Goal: Task Accomplishment & Management: Manage account settings

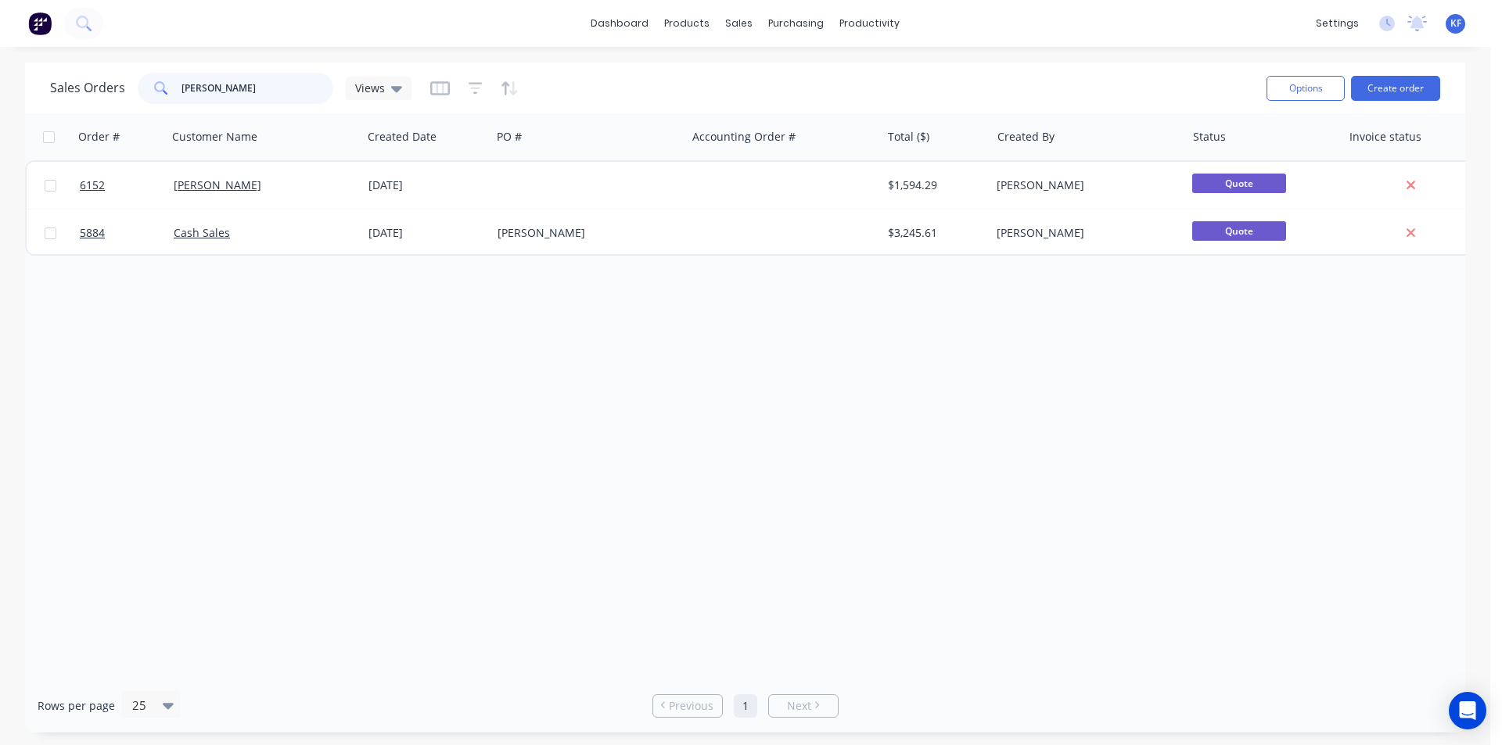
click at [178, 84] on div "[PERSON_NAME]" at bounding box center [236, 88] width 196 height 31
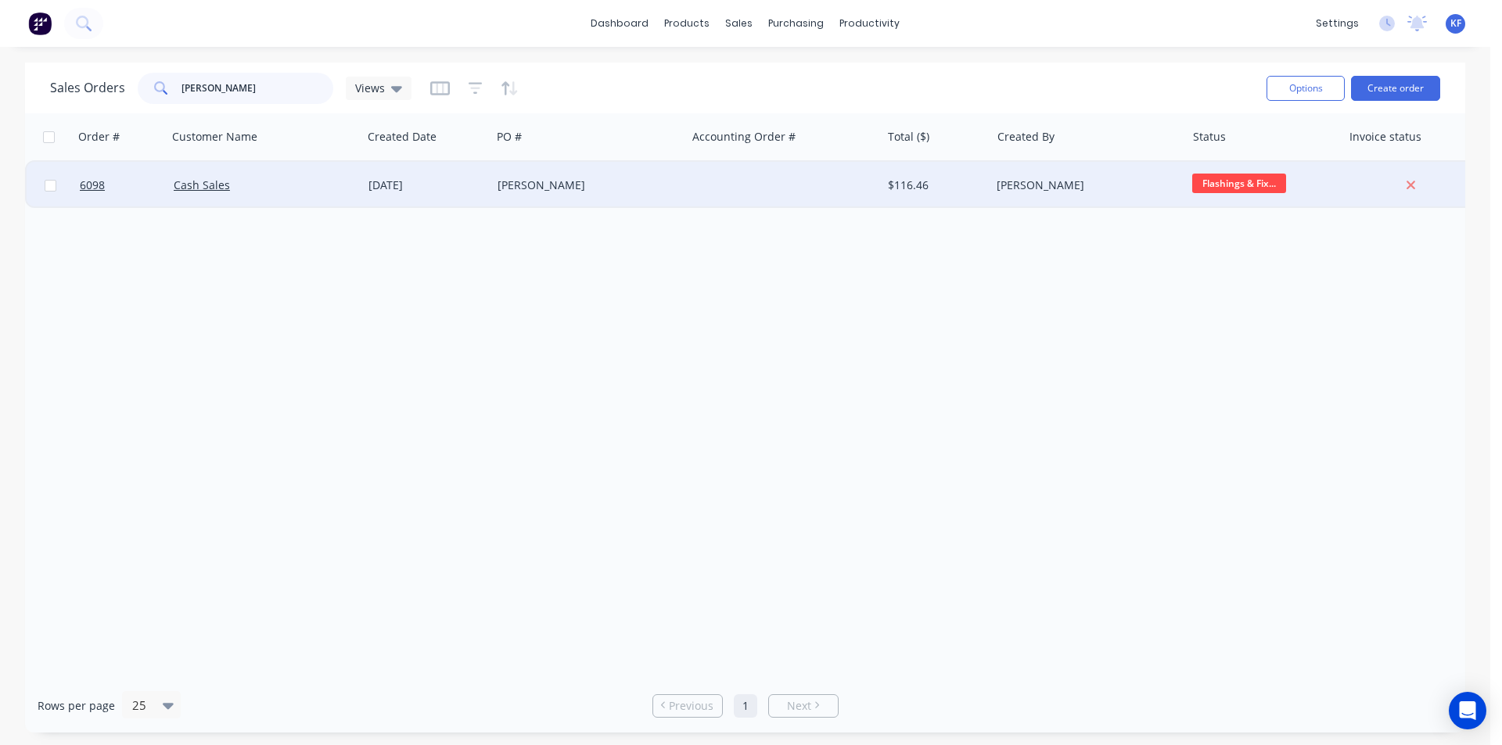
type input "[PERSON_NAME]"
click at [603, 203] on div "[PERSON_NAME]" at bounding box center [588, 185] width 195 height 47
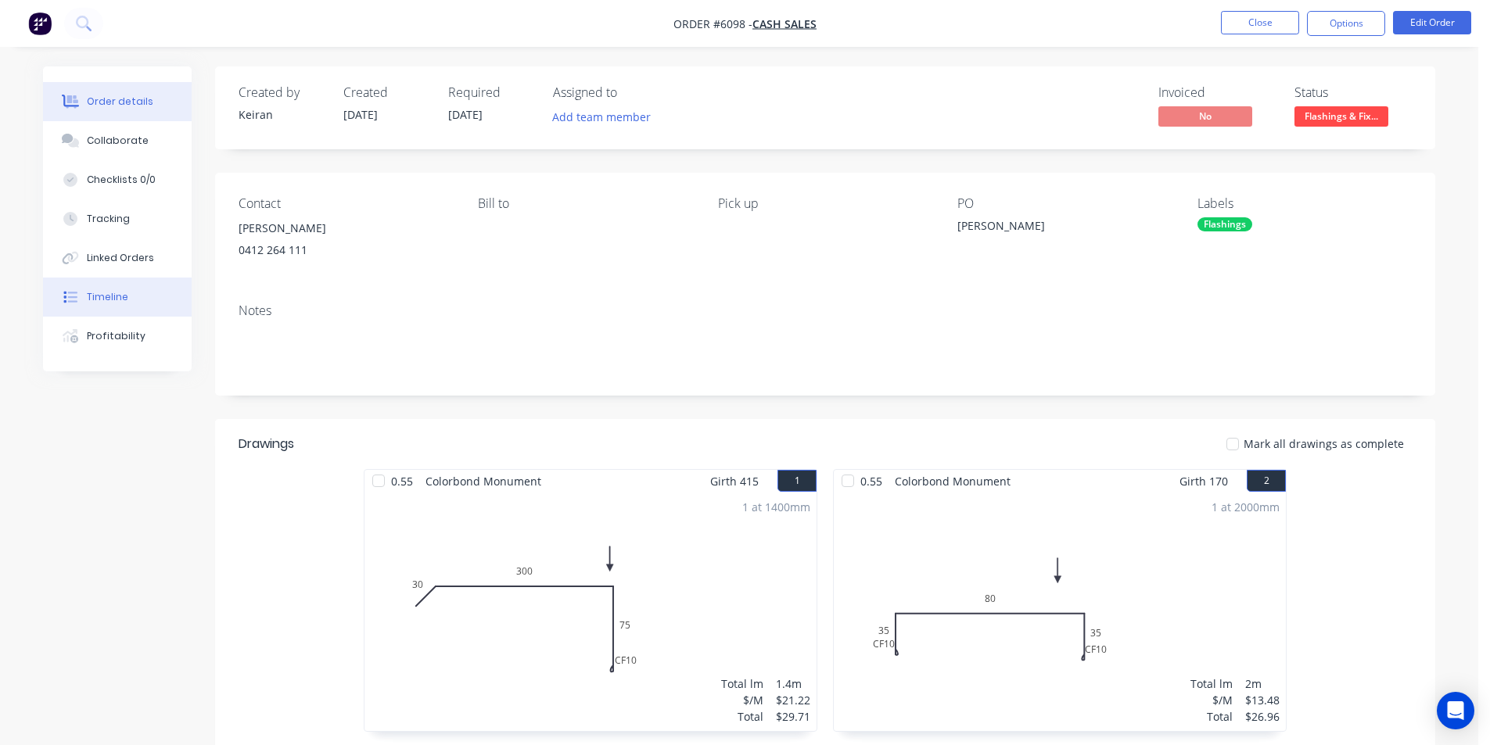
click at [124, 297] on div "Timeline" at bounding box center [107, 297] width 41 height 14
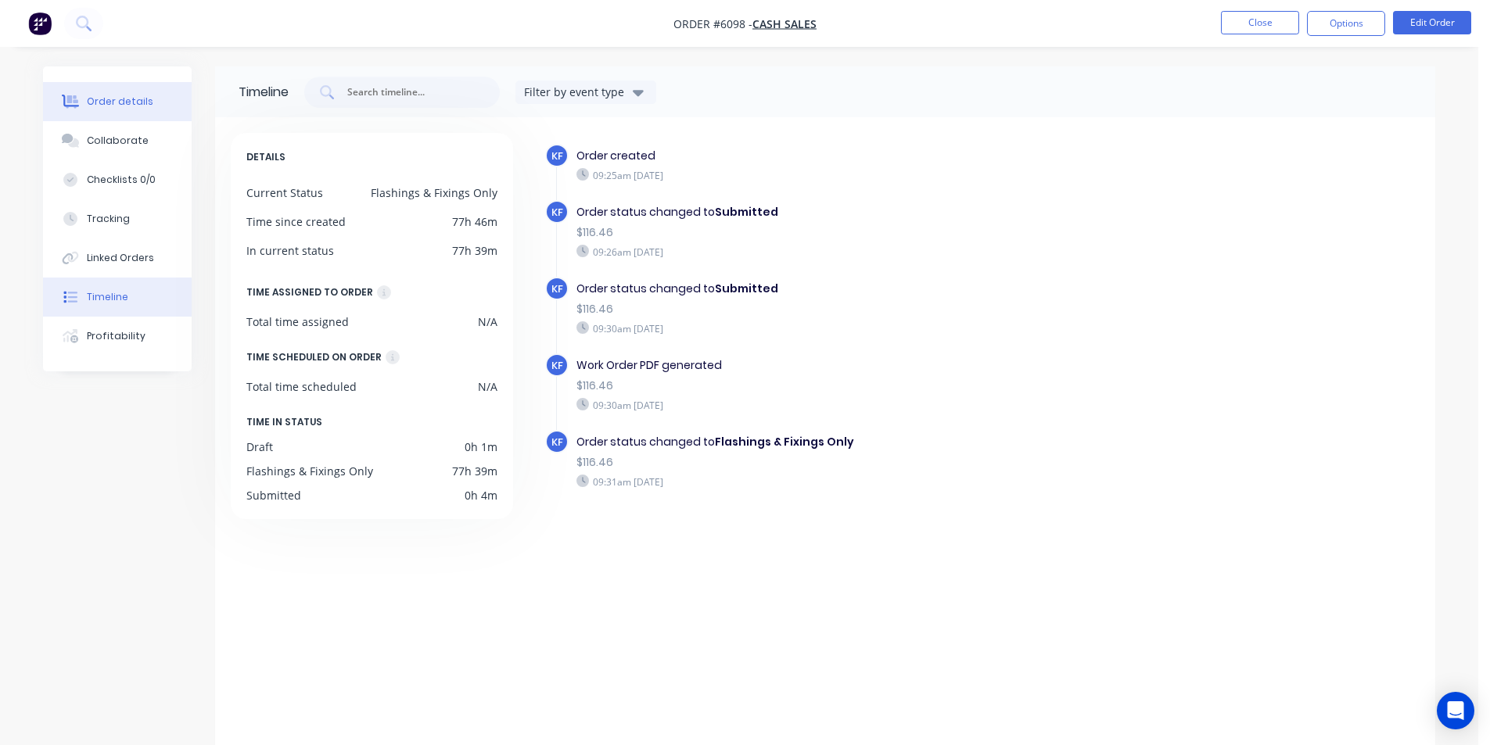
click at [81, 106] on div at bounding box center [70, 102] width 23 height 14
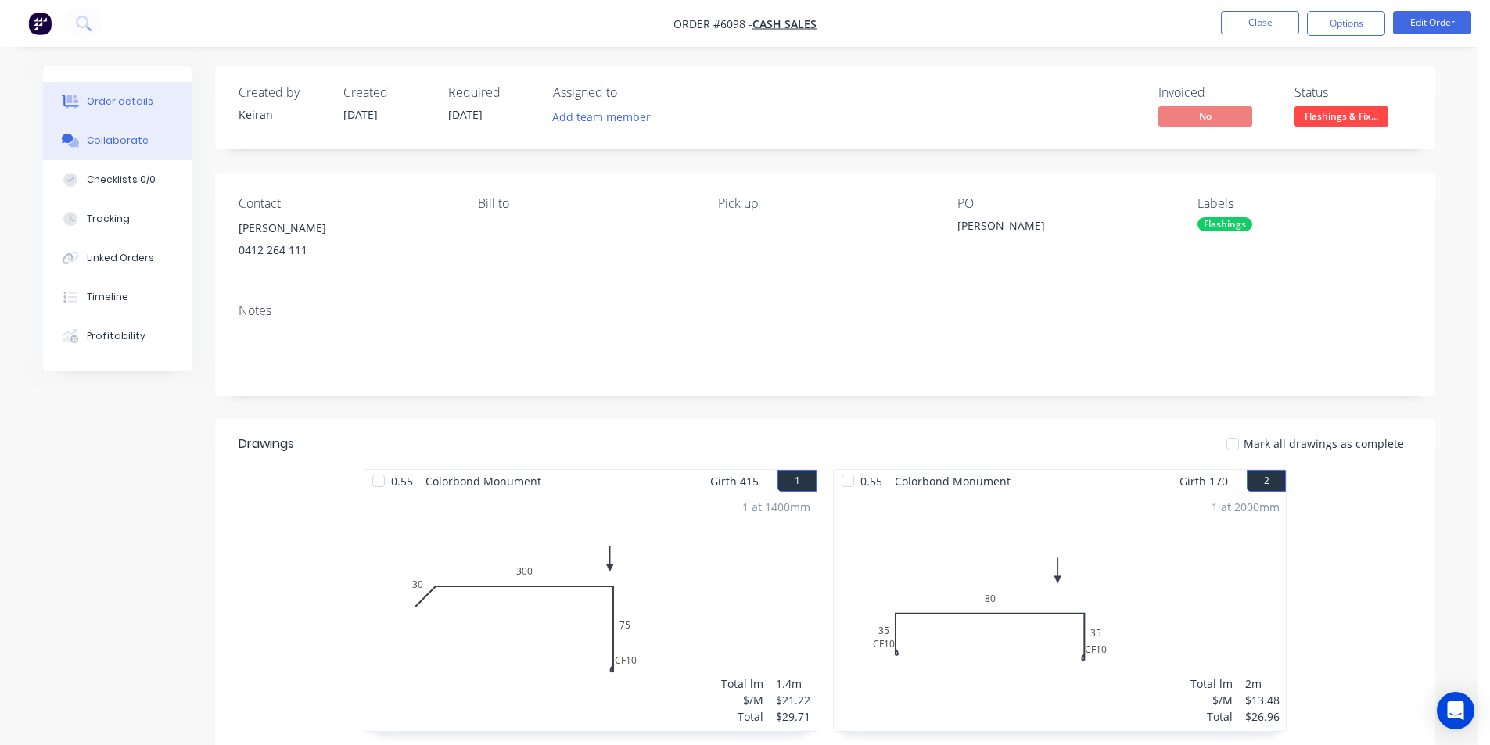
click at [138, 152] on button "Collaborate" at bounding box center [117, 140] width 149 height 39
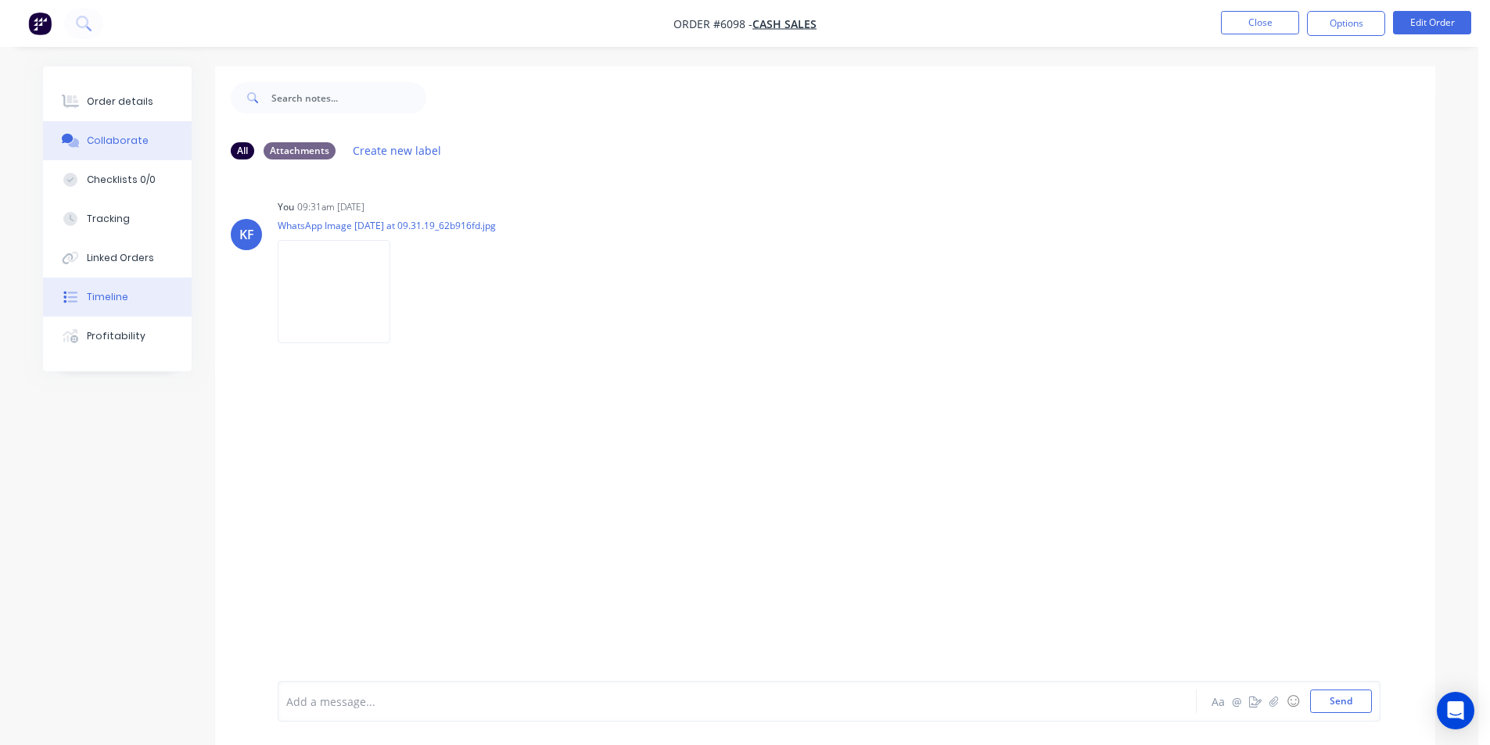
click at [119, 302] on div "Timeline" at bounding box center [107, 297] width 41 height 14
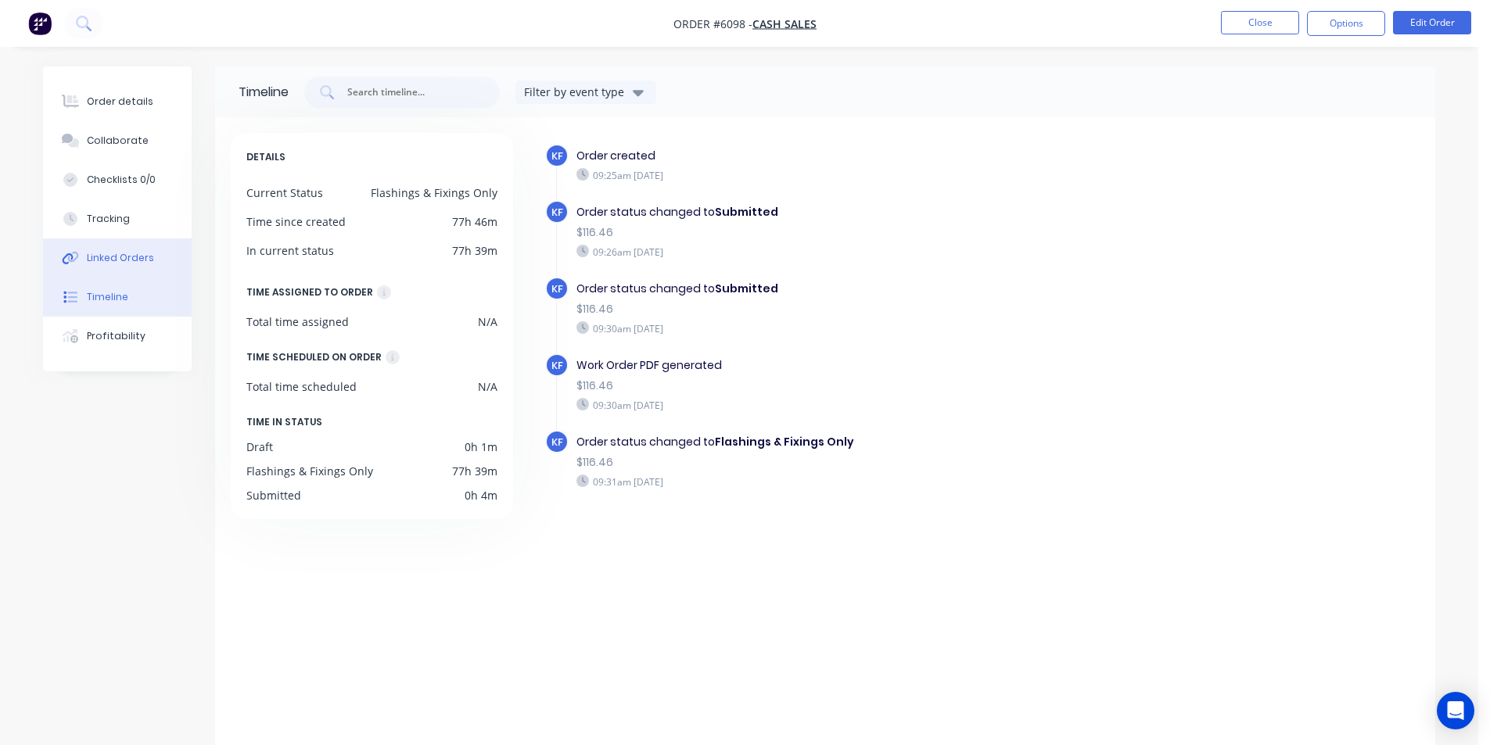
click at [136, 260] on div "Linked Orders" at bounding box center [120, 258] width 67 height 14
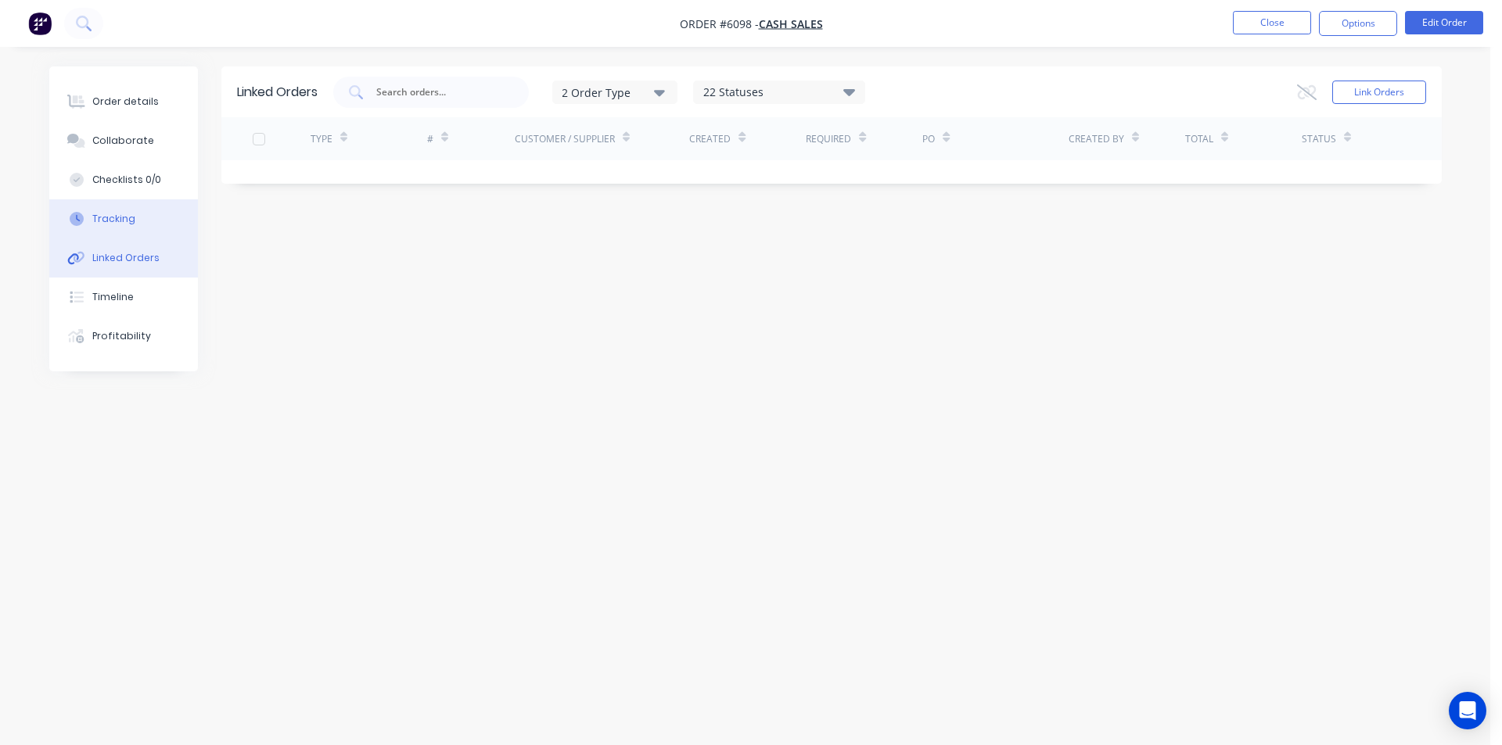
click at [137, 223] on button "Tracking" at bounding box center [123, 218] width 149 height 39
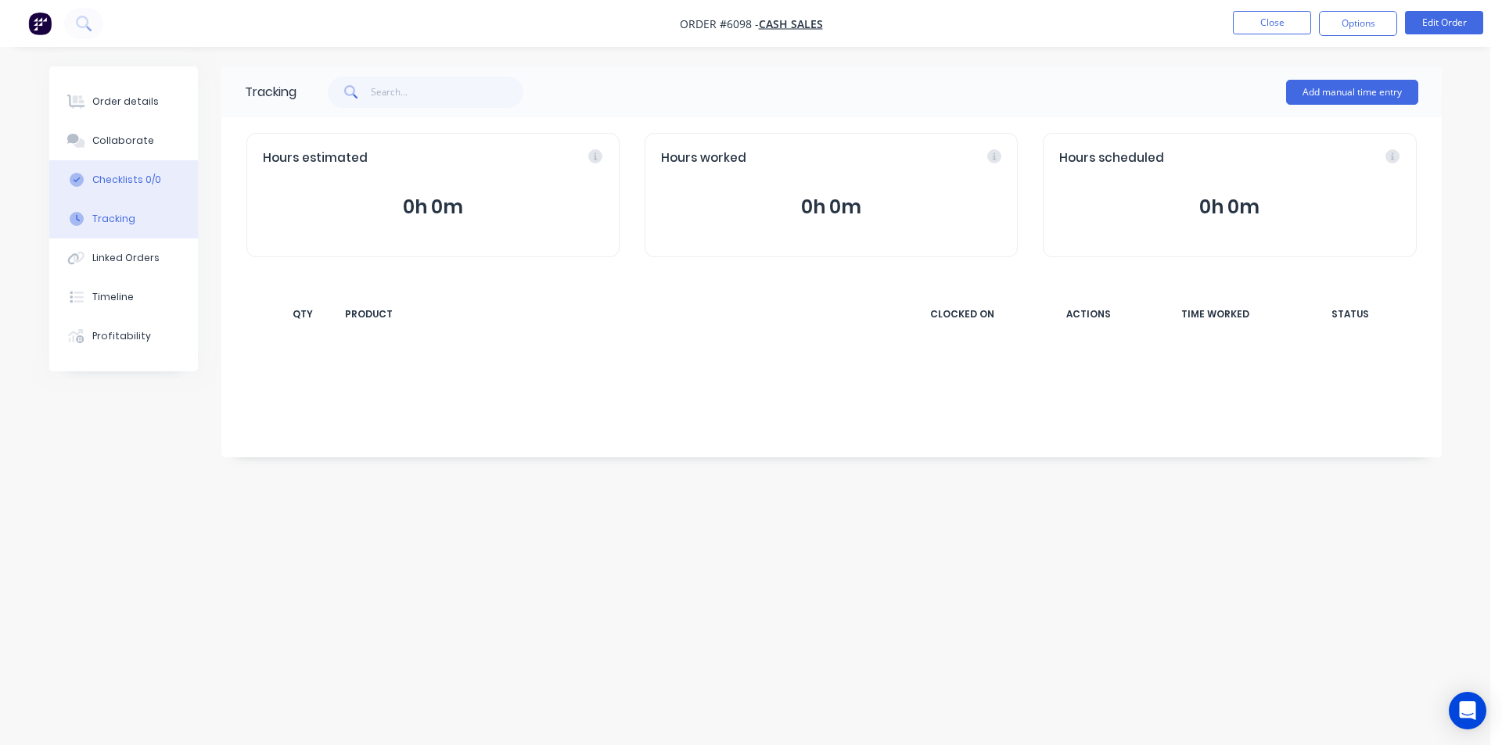
click at [138, 182] on div "Checklists 0/0" at bounding box center [126, 180] width 69 height 14
type textarea "x"
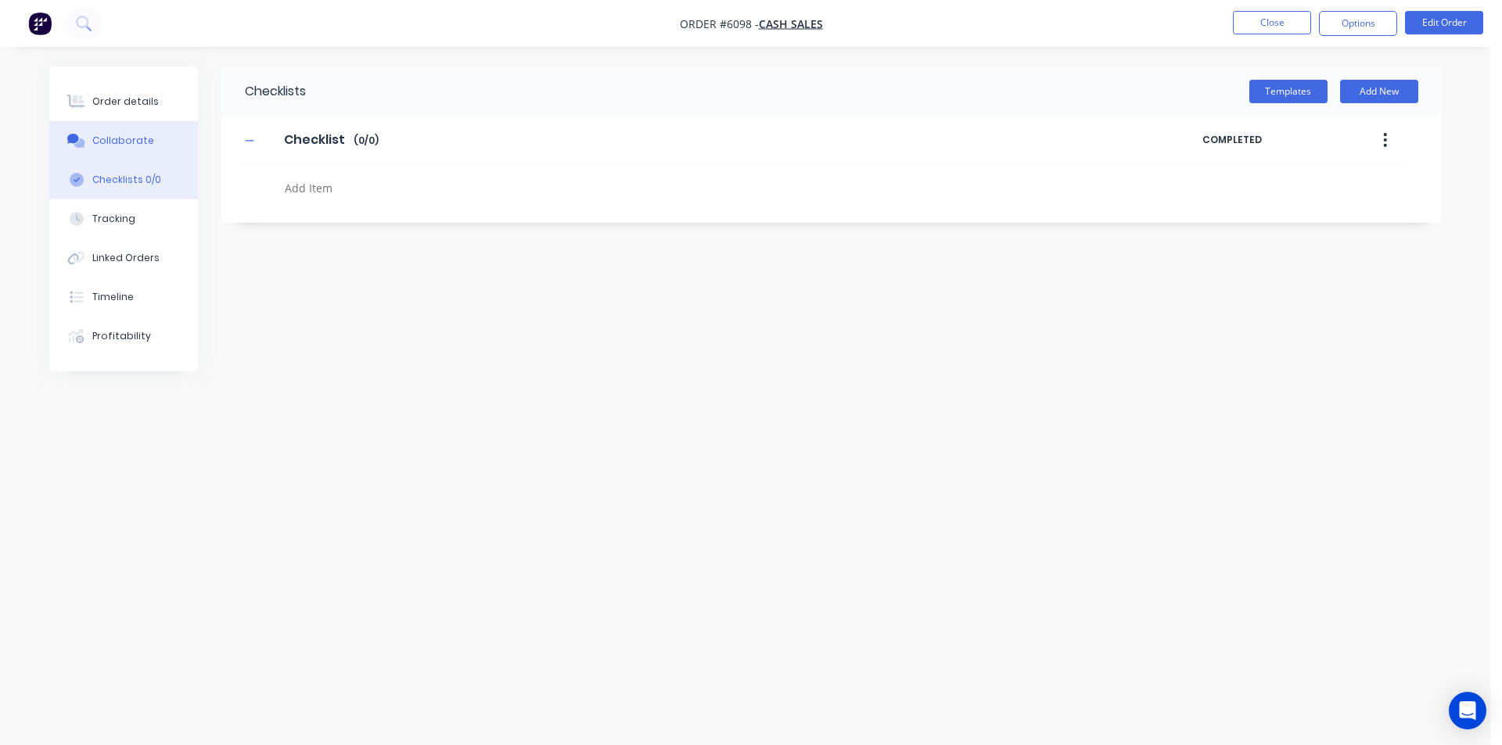
click at [129, 138] on div "Collaborate" at bounding box center [123, 141] width 62 height 14
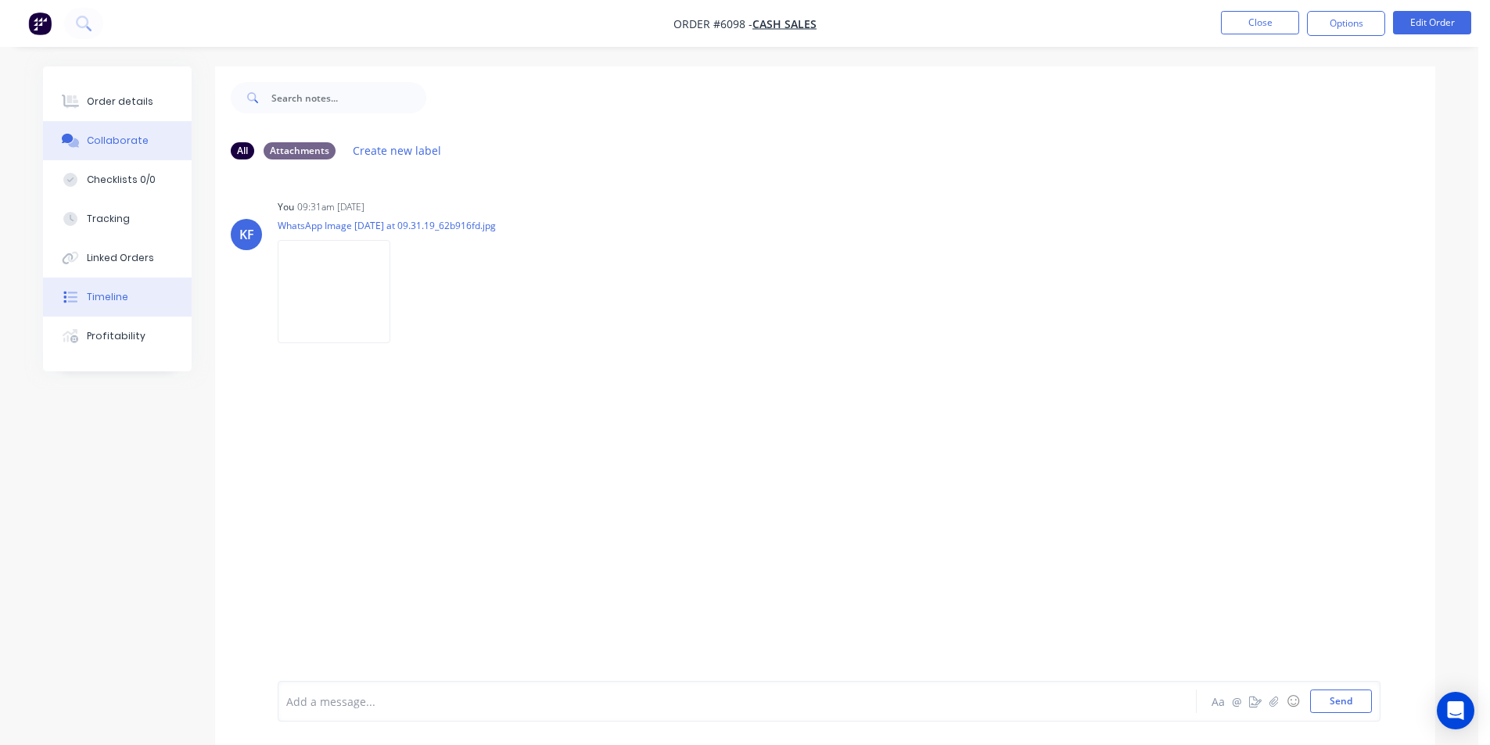
click at [125, 304] on button "Timeline" at bounding box center [117, 297] width 149 height 39
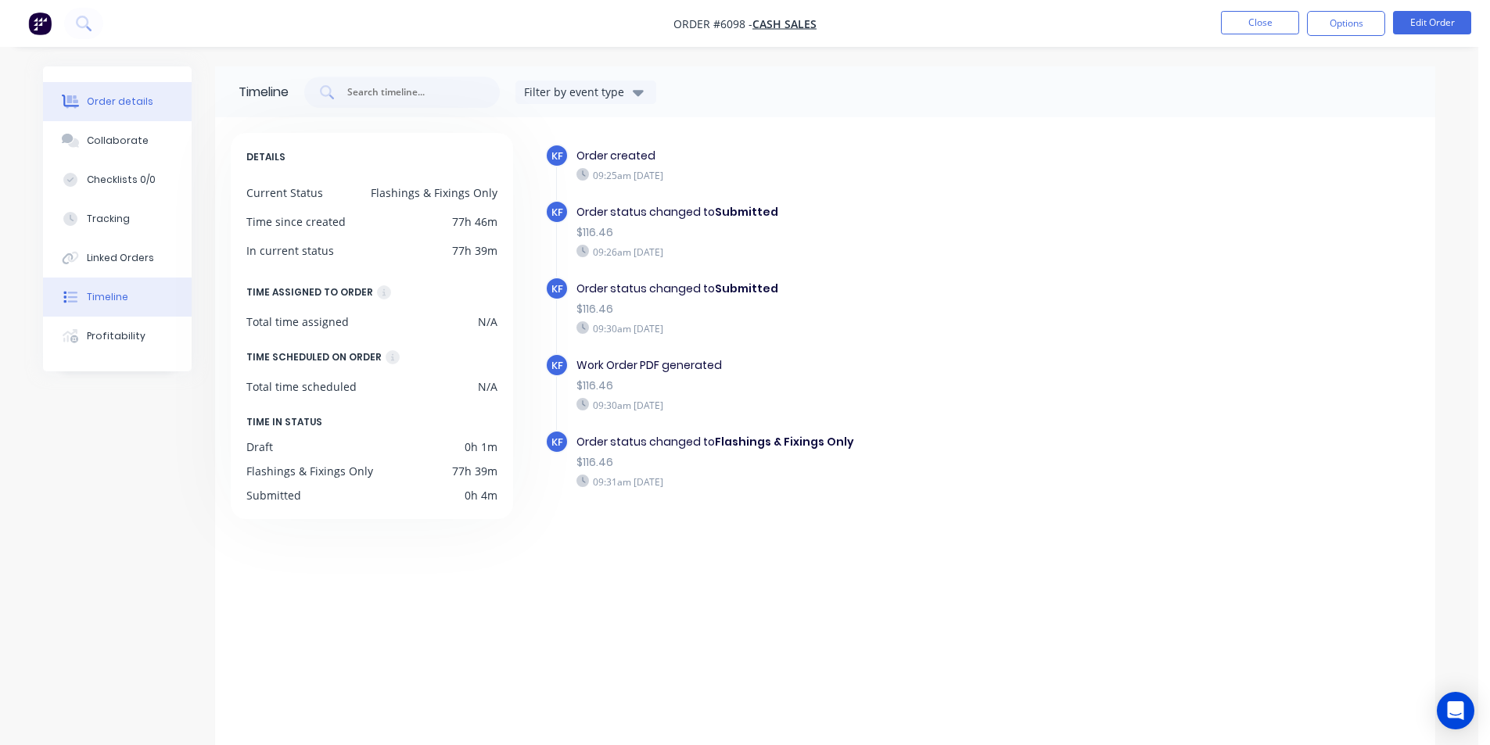
click at [98, 110] on button "Order details" at bounding box center [117, 101] width 149 height 39
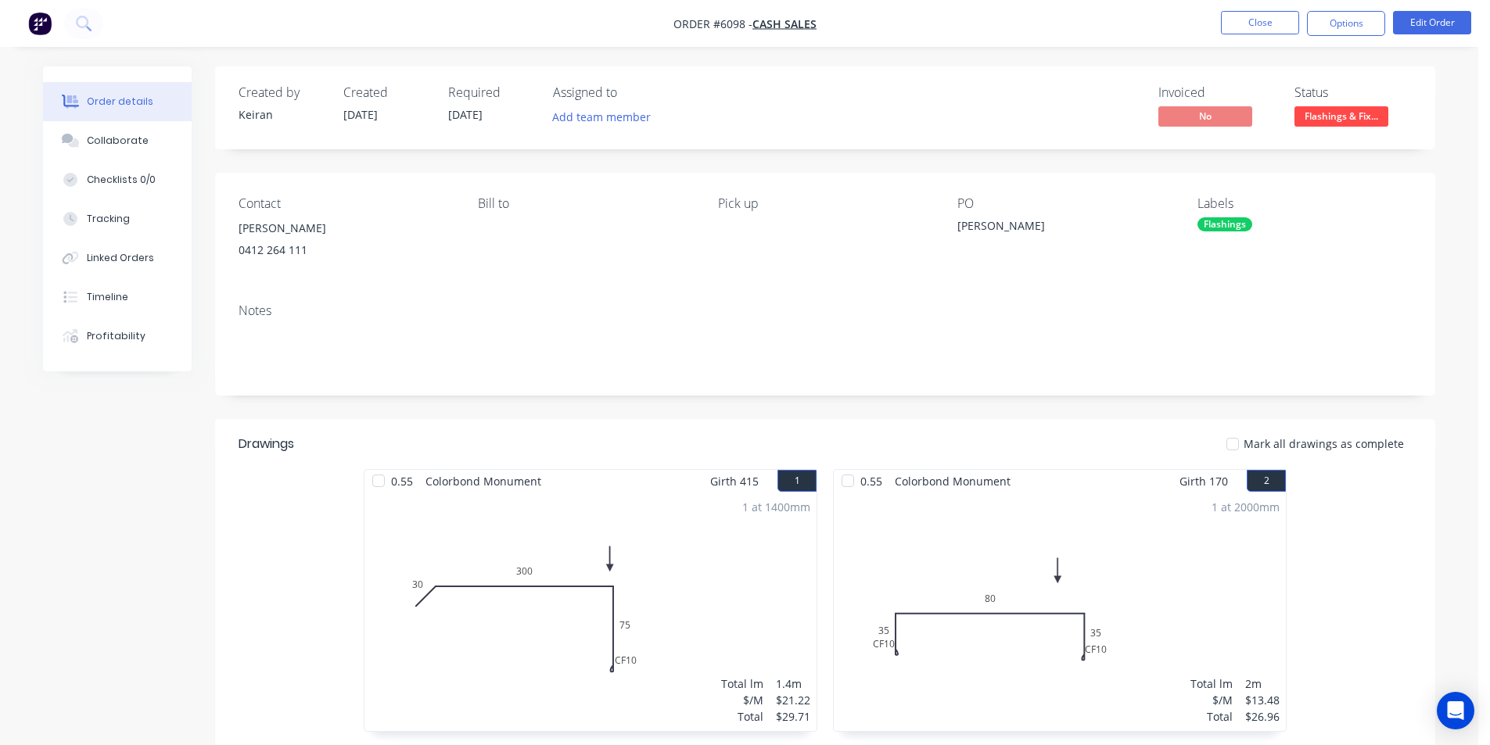
click at [1329, 38] on nav "Order #6098 - Cash Sales Close Options Edit Order" at bounding box center [745, 23] width 1490 height 47
click at [1332, 33] on button "Options" at bounding box center [1346, 23] width 78 height 25
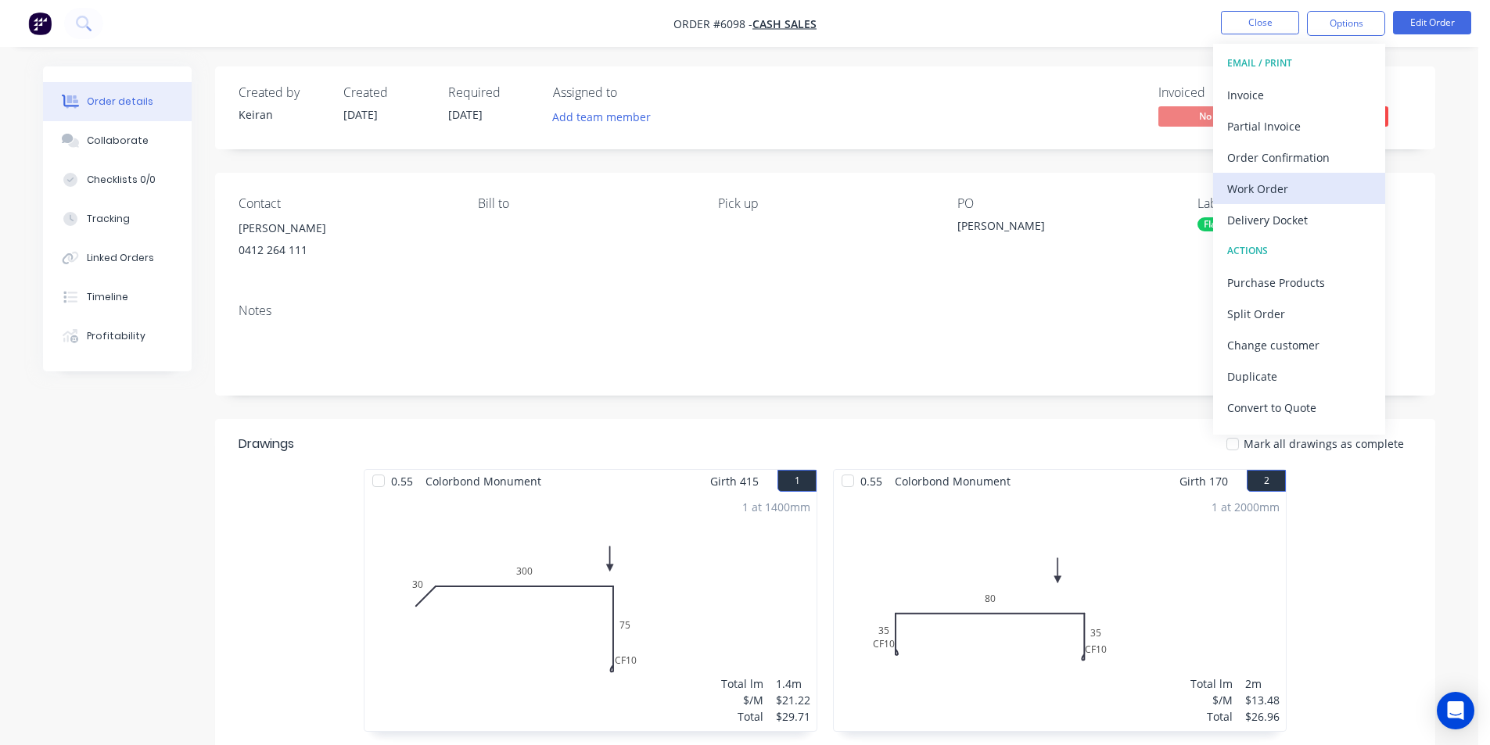
click at [1303, 194] on div "Work Order" at bounding box center [1299, 189] width 144 height 23
drag, startPoint x: 1303, startPoint y: 194, endPoint x: 1302, endPoint y: 174, distance: 20.4
click at [1302, 194] on div "Custom" at bounding box center [1299, 189] width 144 height 23
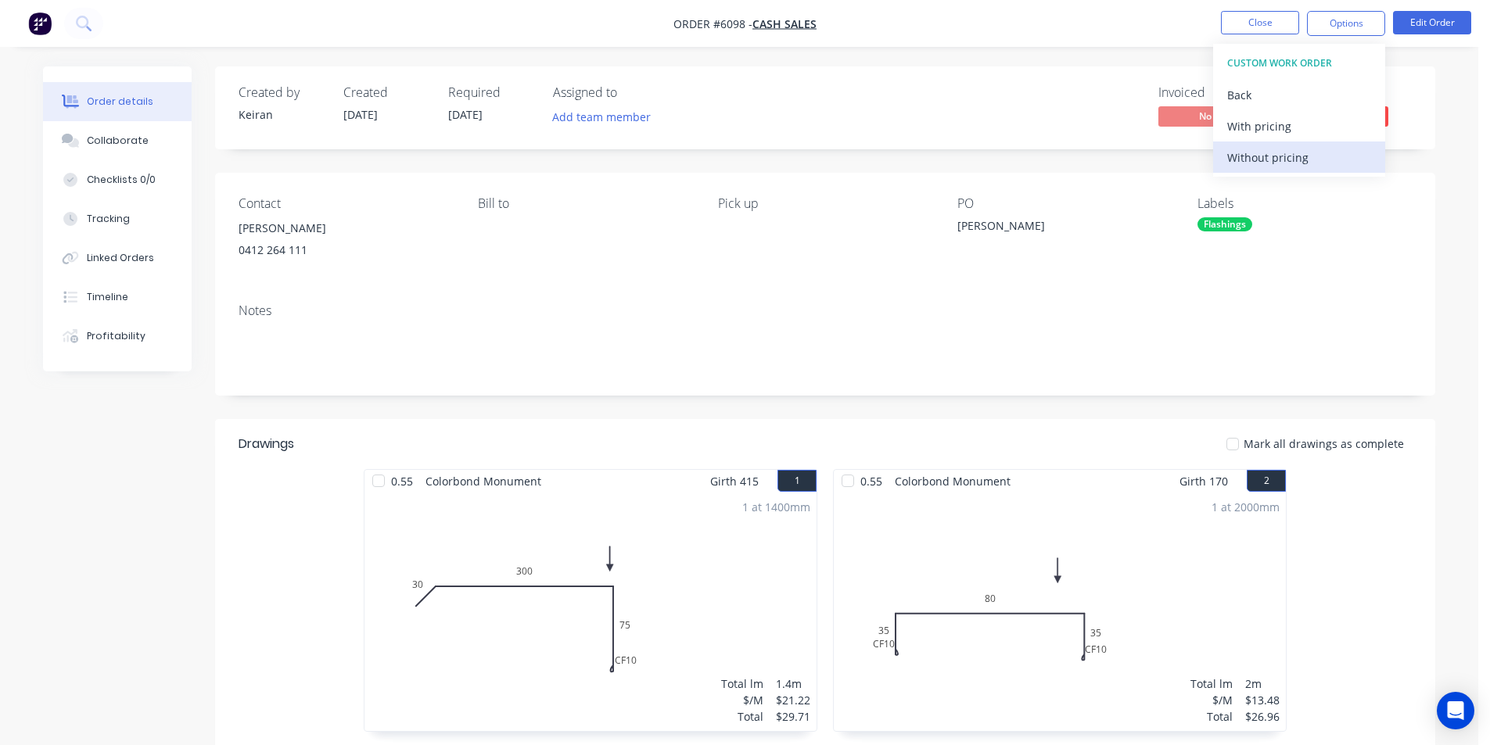
click at [1298, 166] on div "Without pricing" at bounding box center [1299, 157] width 144 height 23
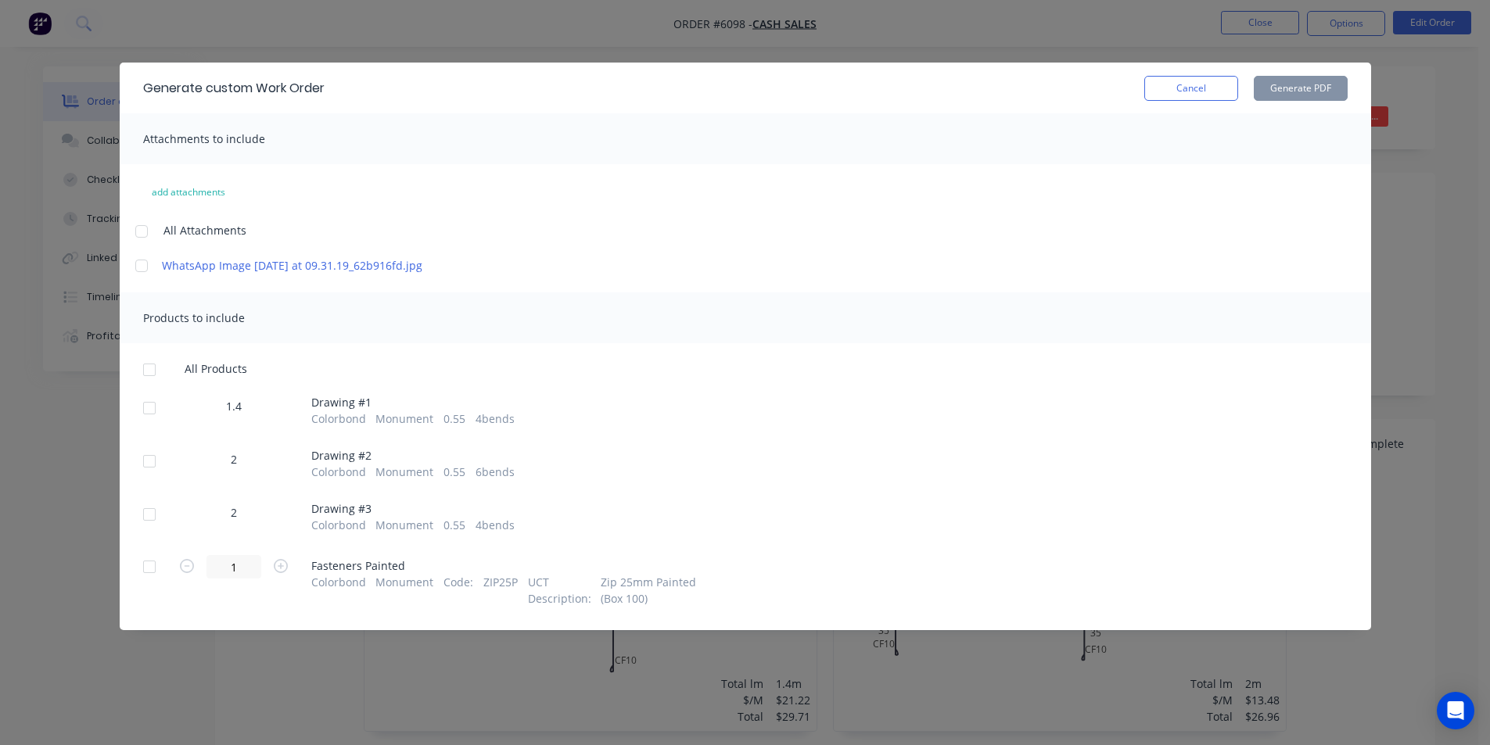
drag, startPoint x: 148, startPoint y: 429, endPoint x: 159, endPoint y: 465, distance: 37.6
click at [150, 424] on div at bounding box center [149, 408] width 31 height 31
drag, startPoint x: 161, startPoint y: 484, endPoint x: 157, endPoint y: 502, distance: 18.4
click at [160, 477] on div at bounding box center [149, 461] width 31 height 31
click at [160, 528] on div at bounding box center [149, 514] width 31 height 31
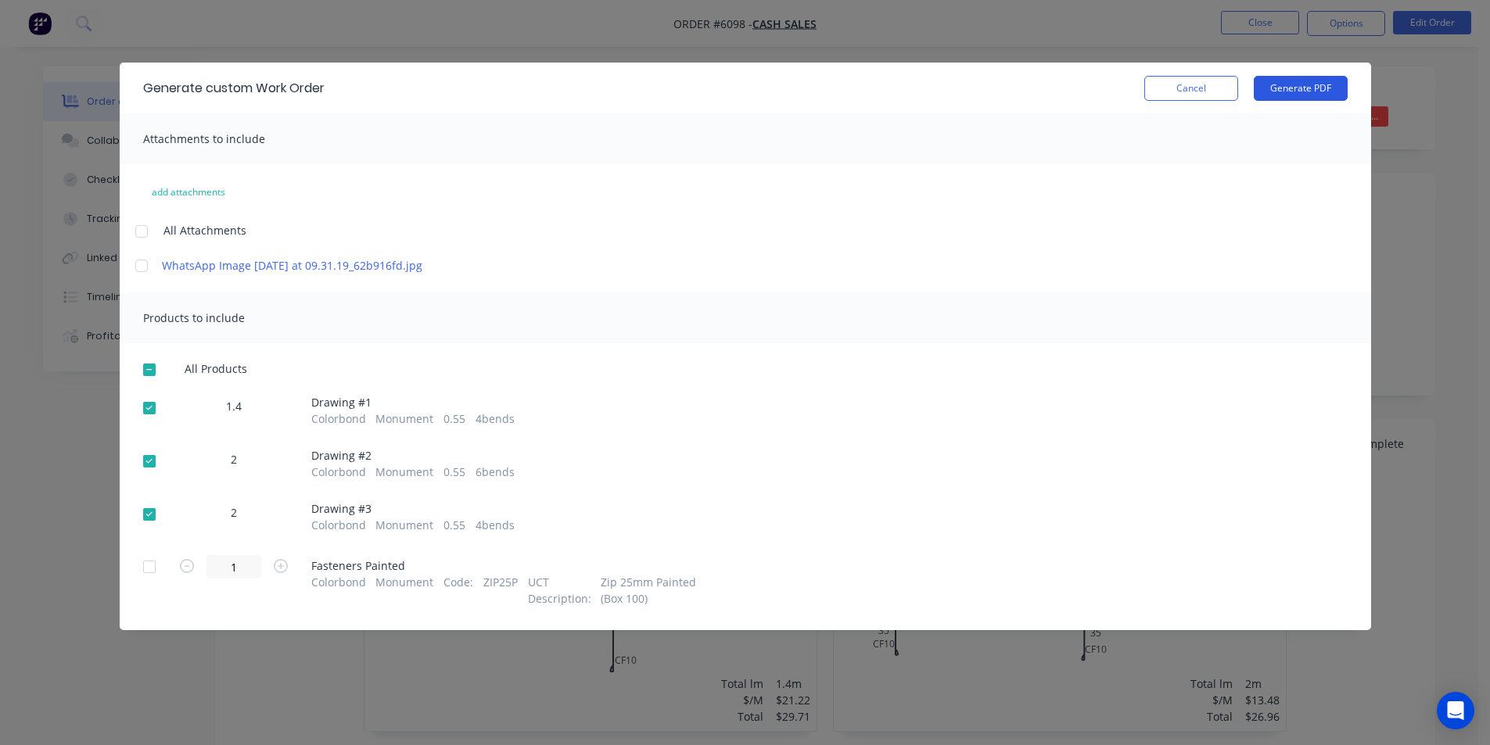
click at [1287, 92] on button "Generate PDF" at bounding box center [1301, 88] width 94 height 25
click at [1187, 98] on button "Cancel" at bounding box center [1191, 88] width 94 height 25
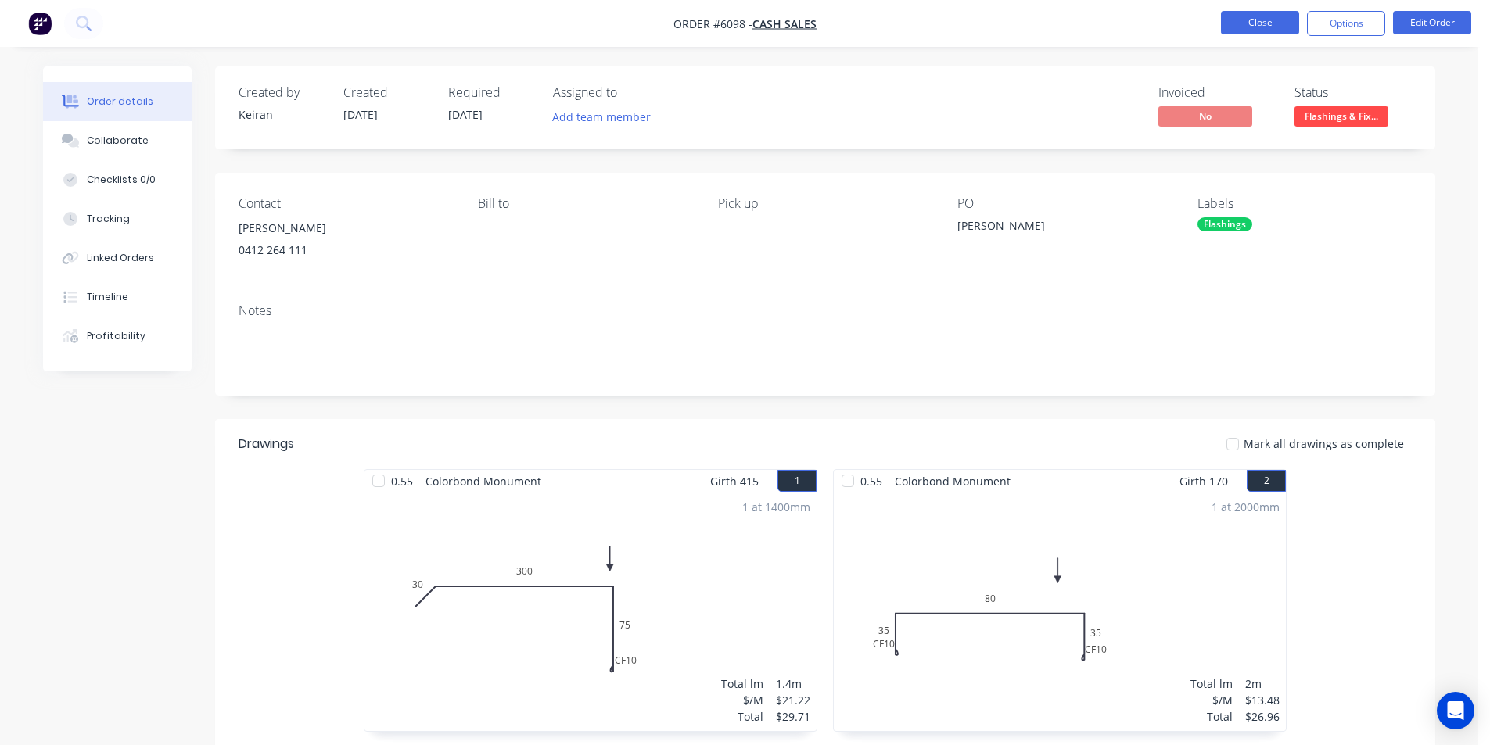
click at [1269, 26] on button "Close" at bounding box center [1260, 22] width 78 height 23
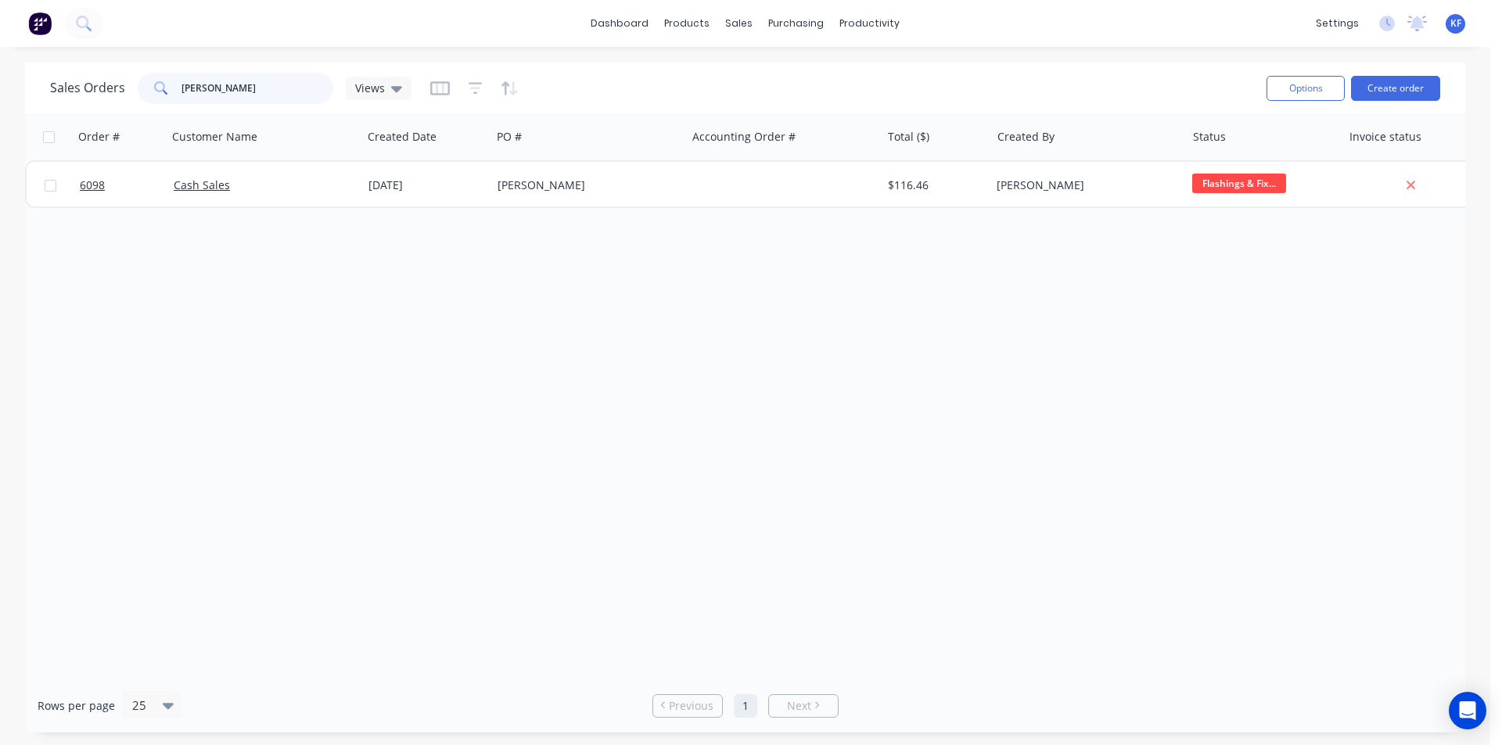
drag, startPoint x: 224, startPoint y: 83, endPoint x: 49, endPoint y: 56, distance: 177.2
click at [54, 59] on div "dashboard products sales purchasing productivity dashboard products Product Cat…" at bounding box center [745, 372] width 1490 height 745
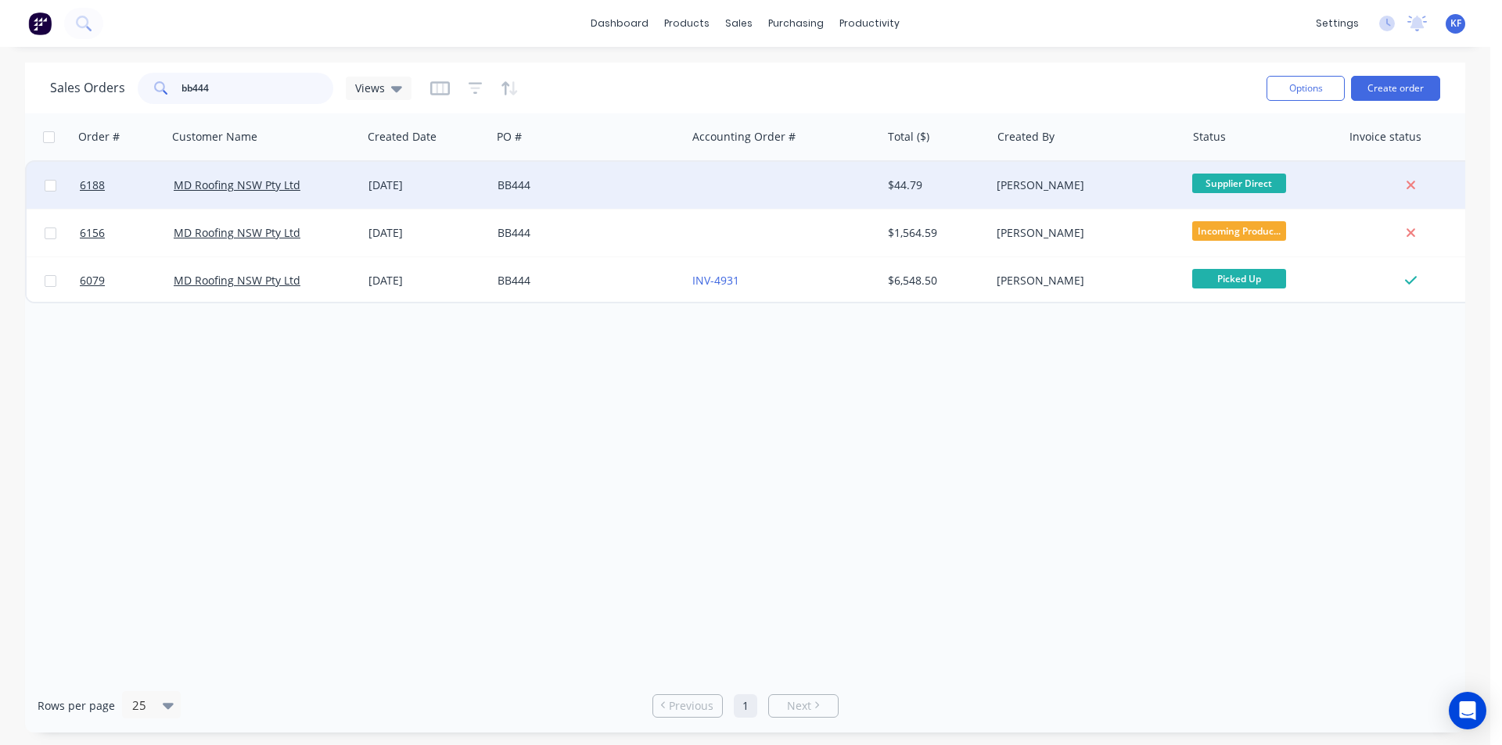
type input "bb444"
click at [832, 181] on div at bounding box center [783, 185] width 195 height 47
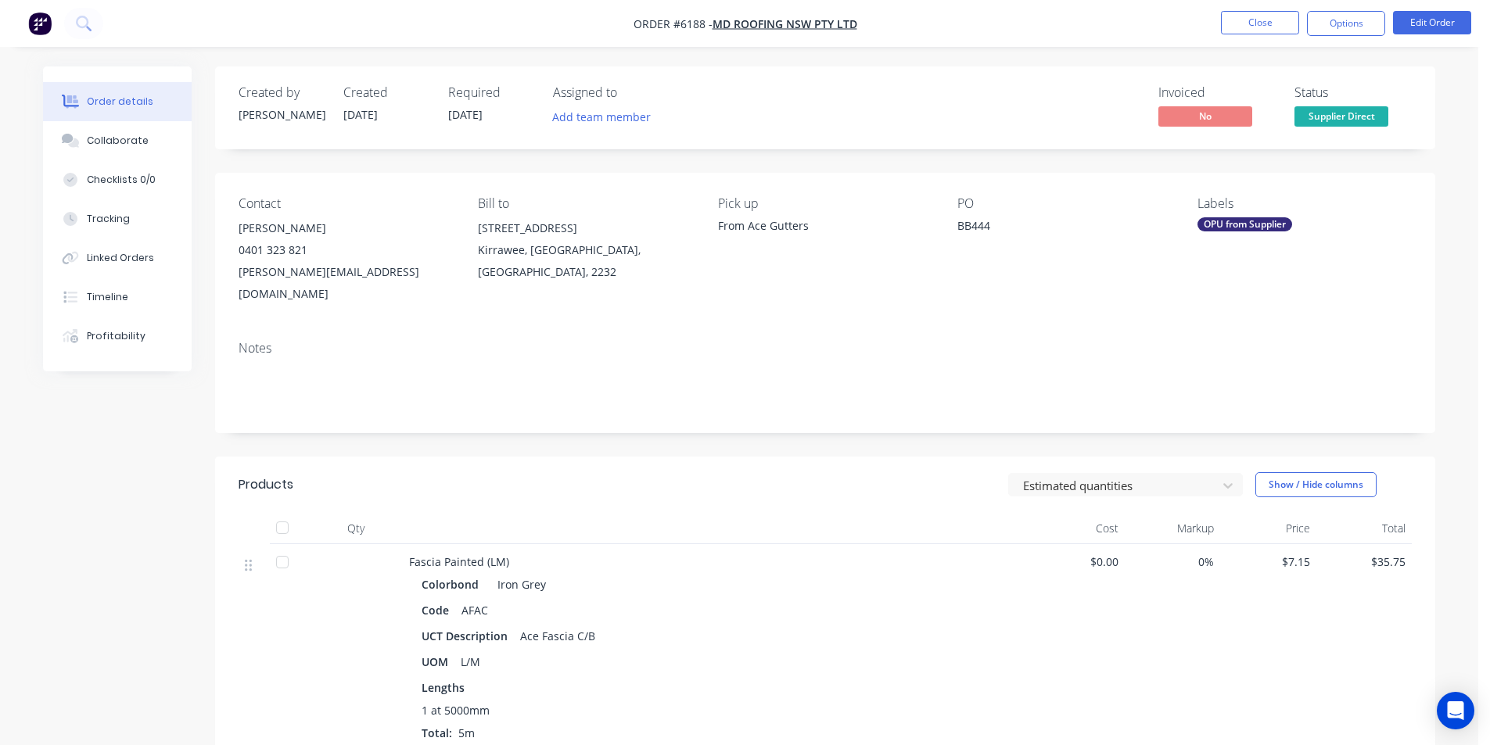
click at [1252, 36] on nav "Order #6188 - MD Roofing NSW Pty Ltd Close Options Edit Order" at bounding box center [745, 23] width 1490 height 47
click at [1252, 27] on button "Close" at bounding box center [1260, 22] width 78 height 23
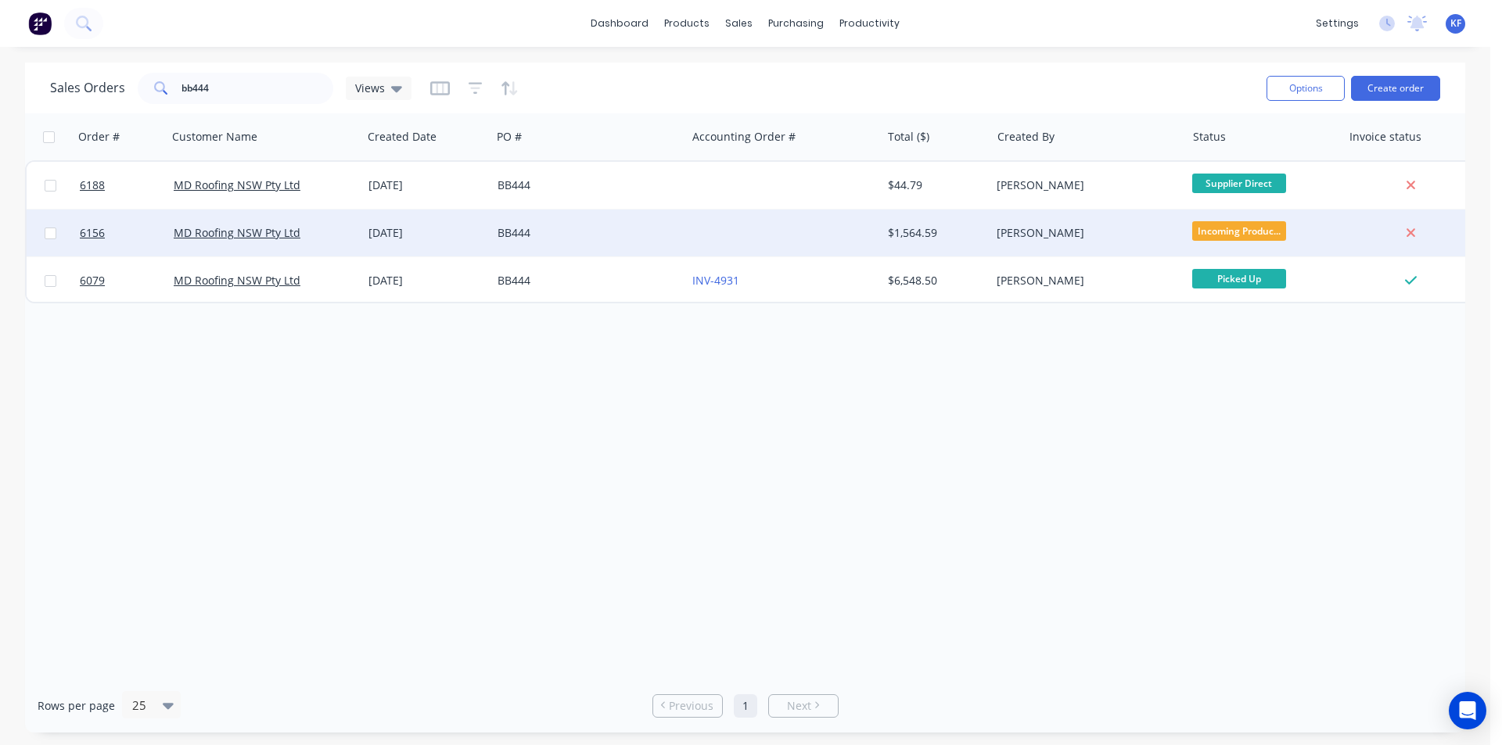
click at [1076, 242] on div "[PERSON_NAME]" at bounding box center [1087, 233] width 195 height 47
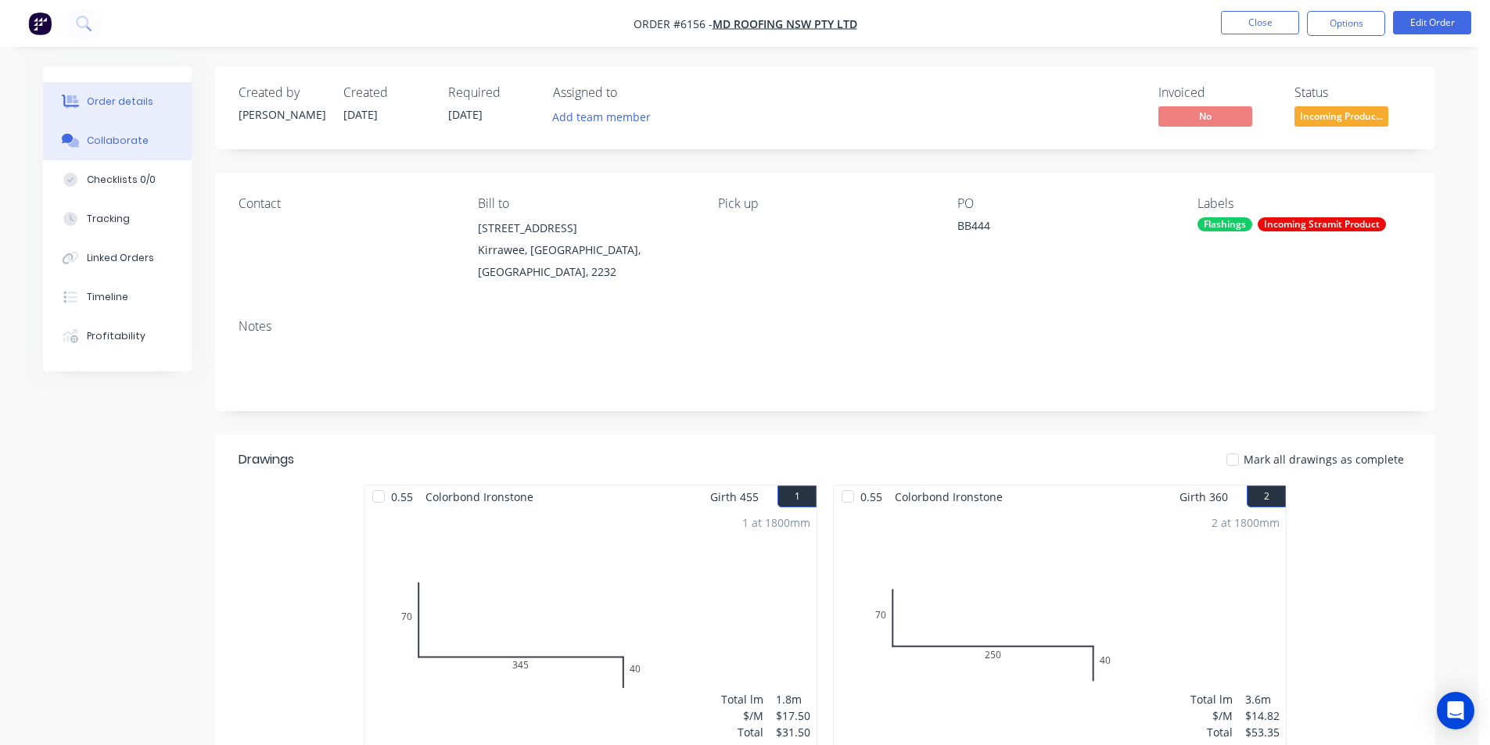
click at [104, 139] on div "Collaborate" at bounding box center [118, 141] width 62 height 14
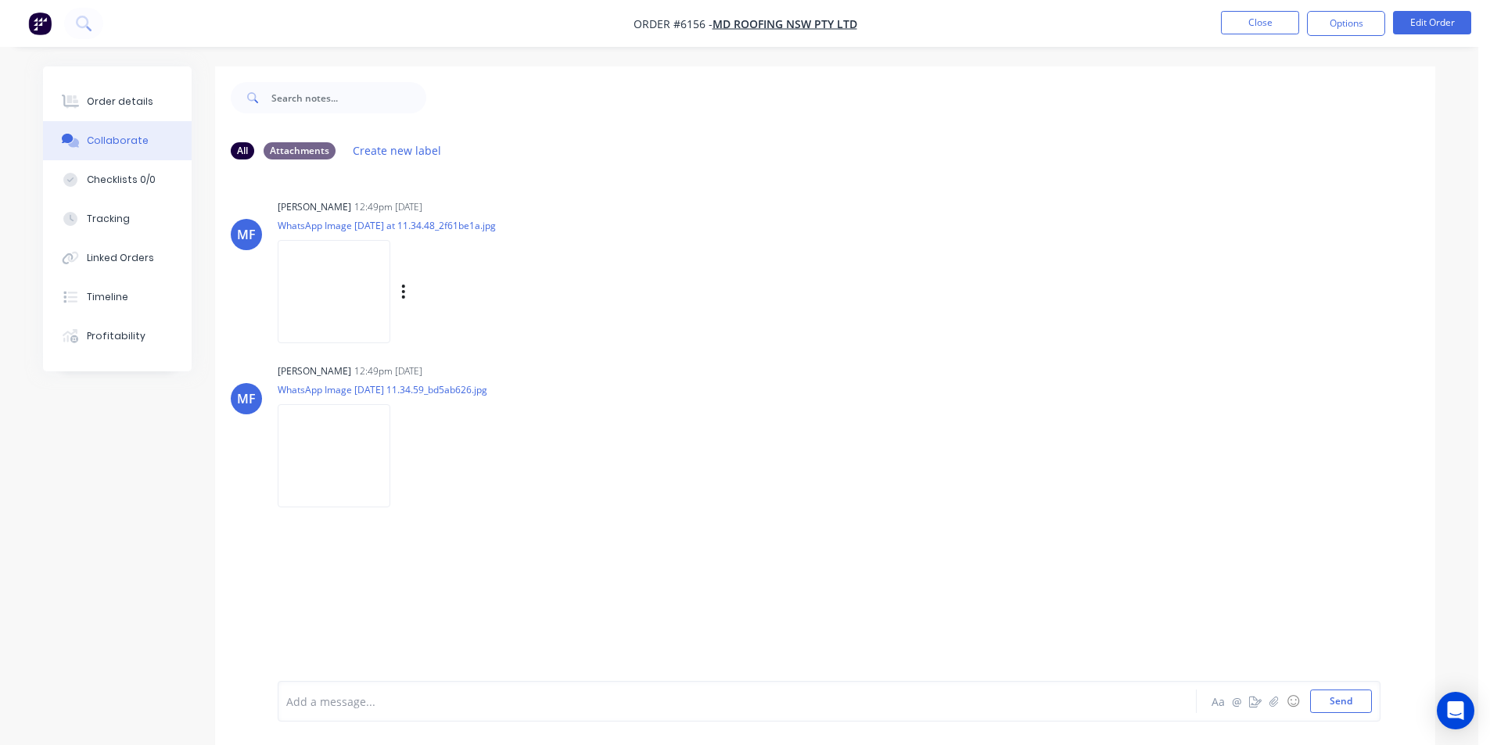
click at [336, 286] on img at bounding box center [334, 291] width 113 height 102
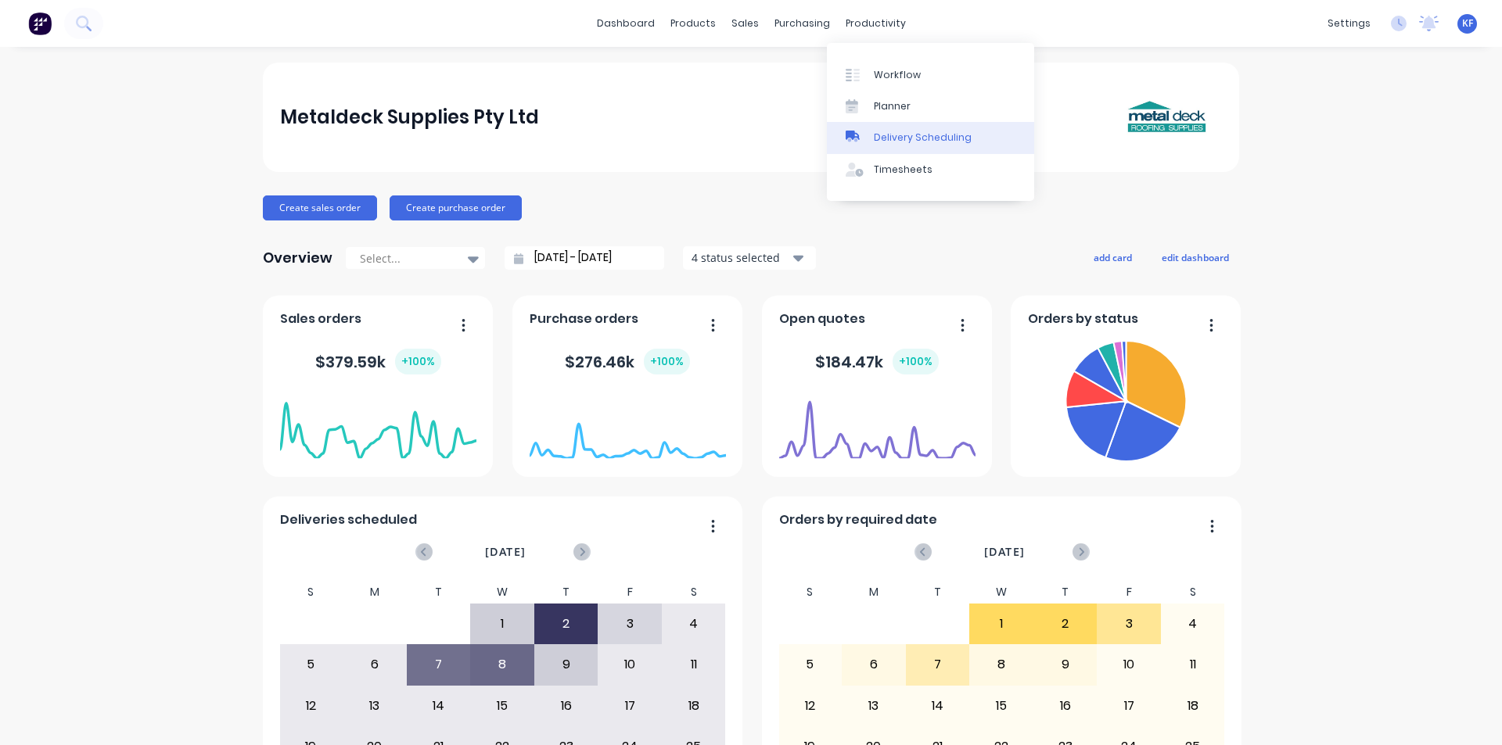
click at [899, 138] on div "Delivery Scheduling" at bounding box center [923, 138] width 98 height 14
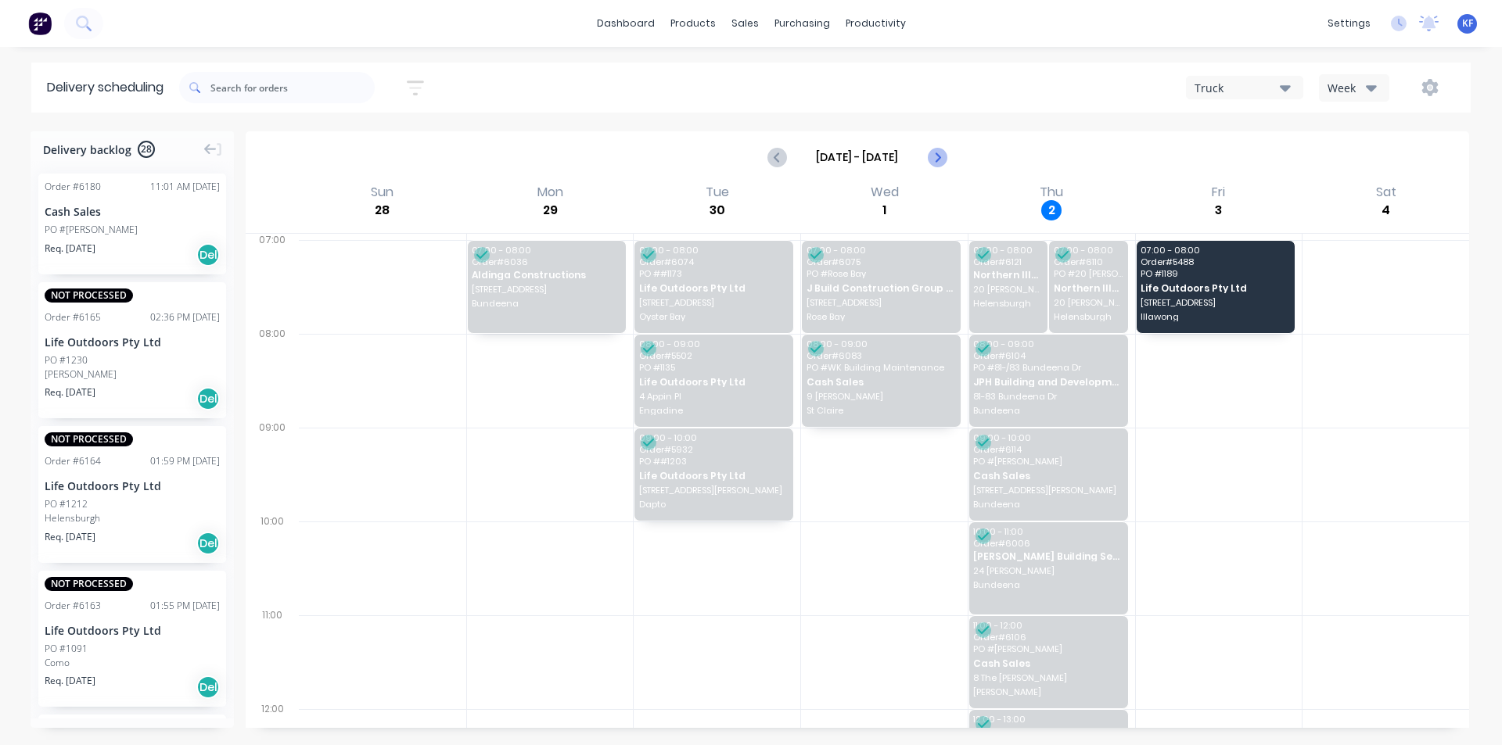
click at [938, 160] on icon "Next page" at bounding box center [936, 157] width 7 height 13
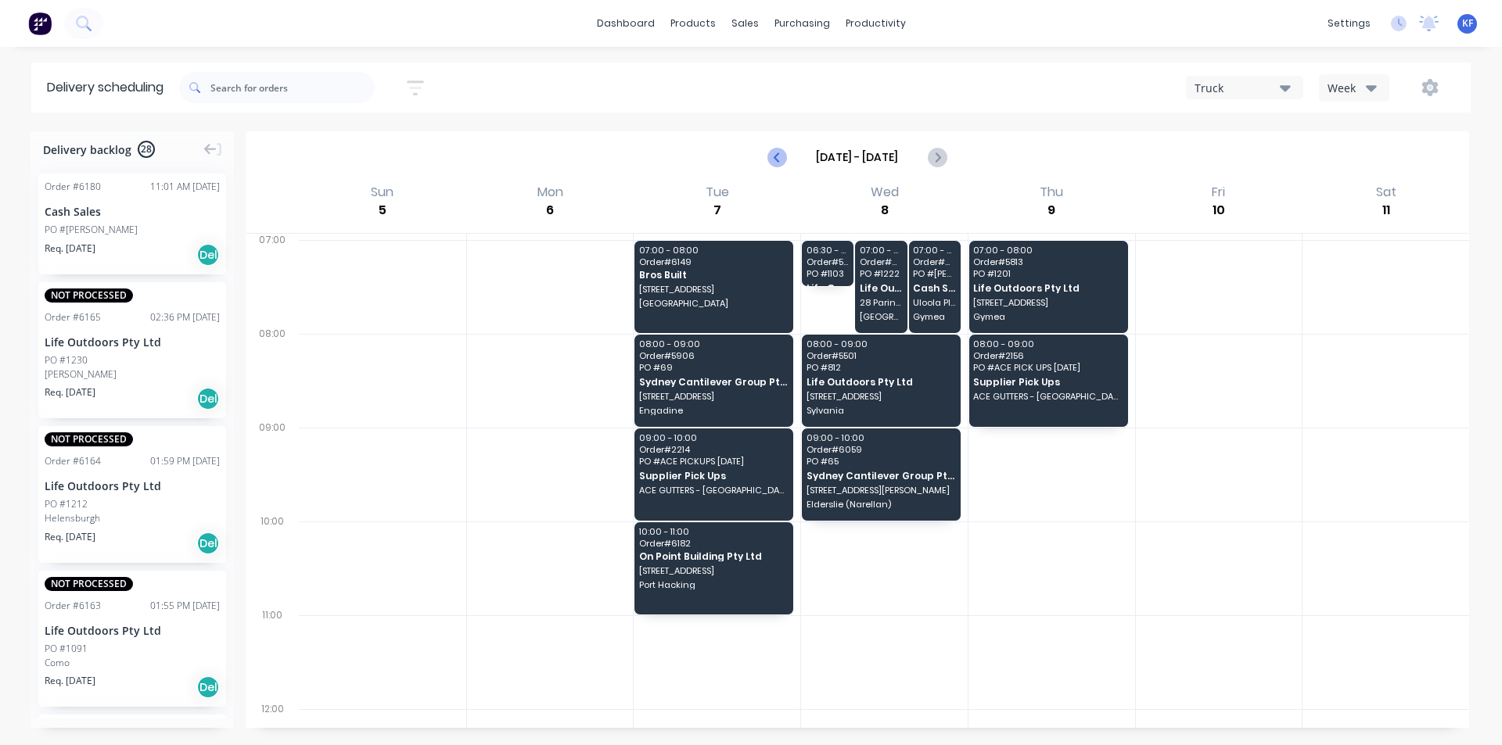
click at [772, 159] on icon "Previous page" at bounding box center [777, 157] width 19 height 19
type input "Sep 28 - Oct 4"
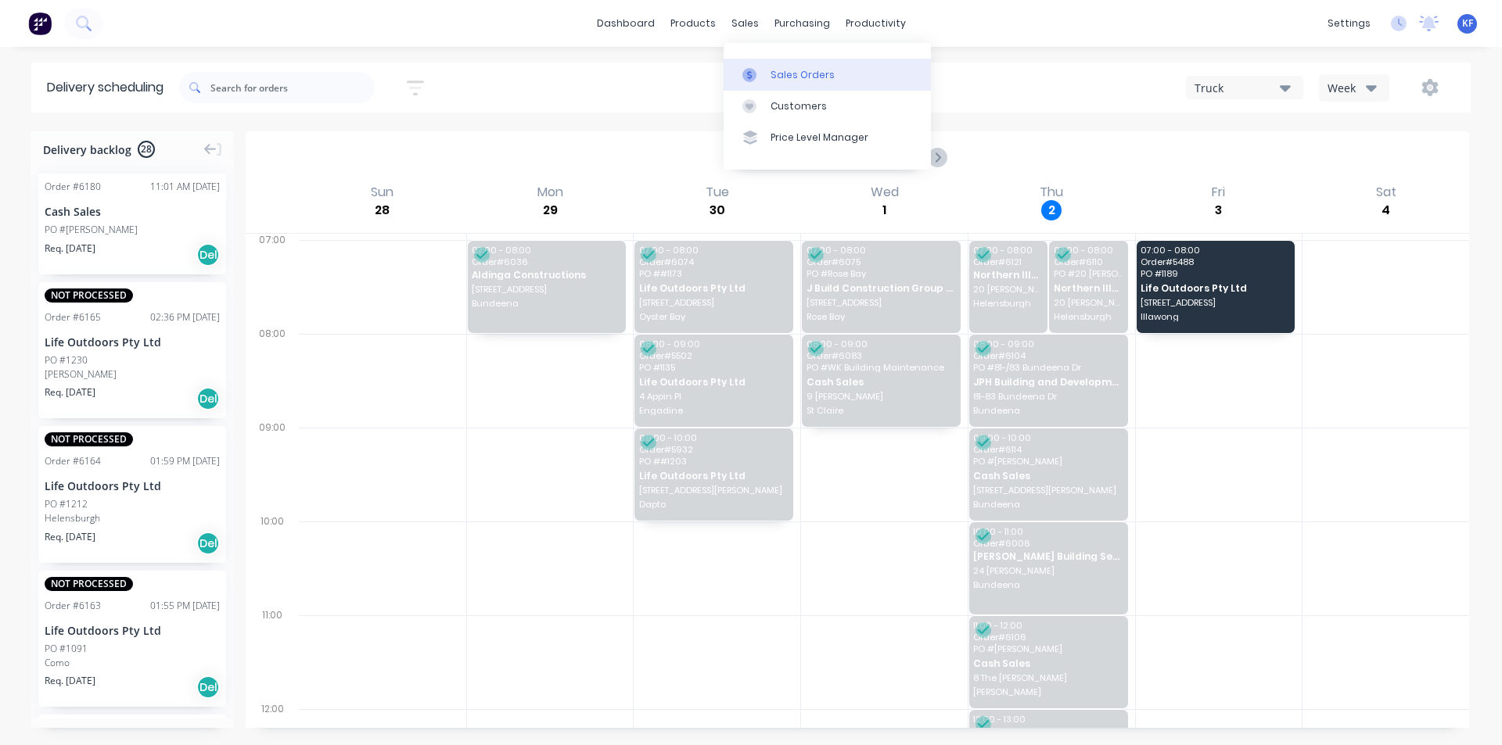
click at [781, 71] on div "Sales Orders" at bounding box center [802, 75] width 64 height 14
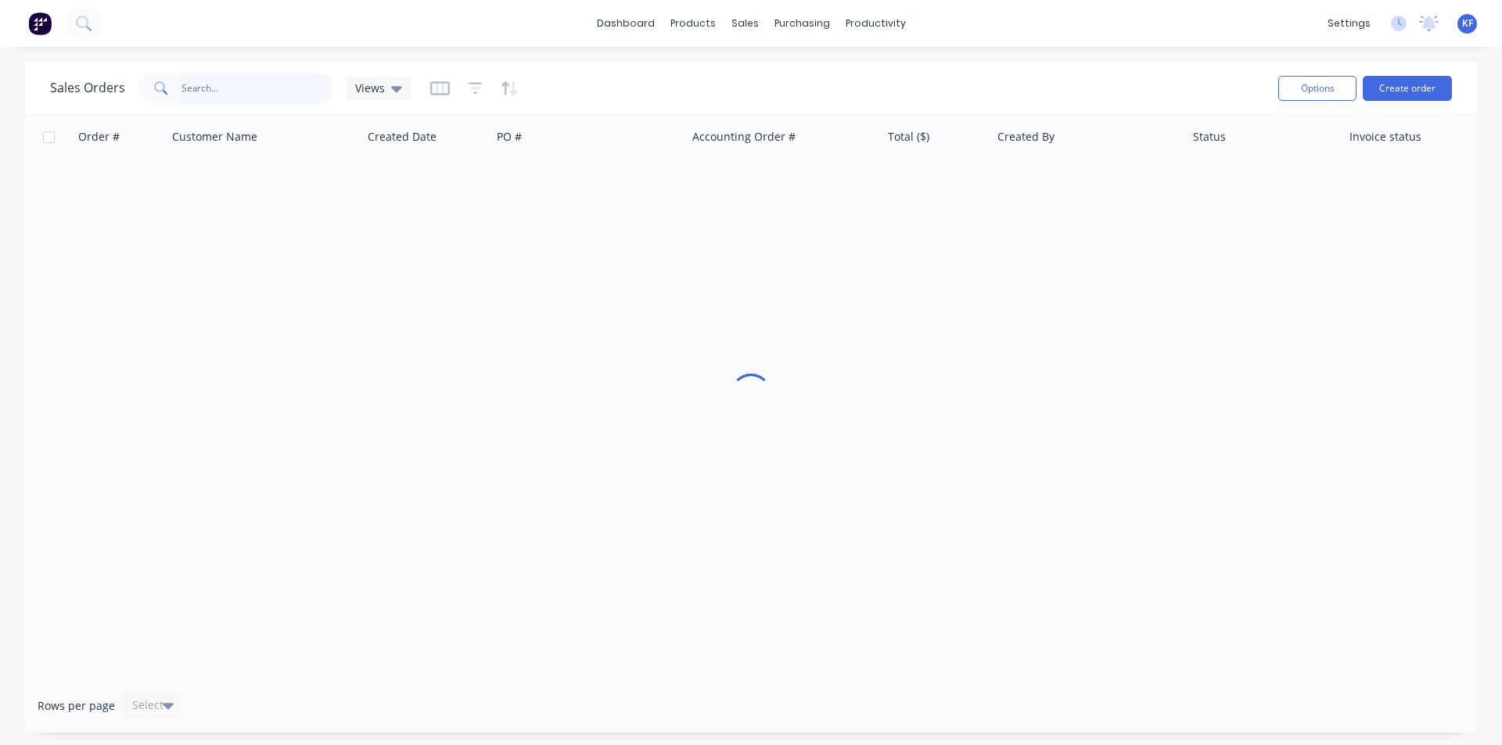
click at [293, 91] on input "text" at bounding box center [257, 88] width 153 height 31
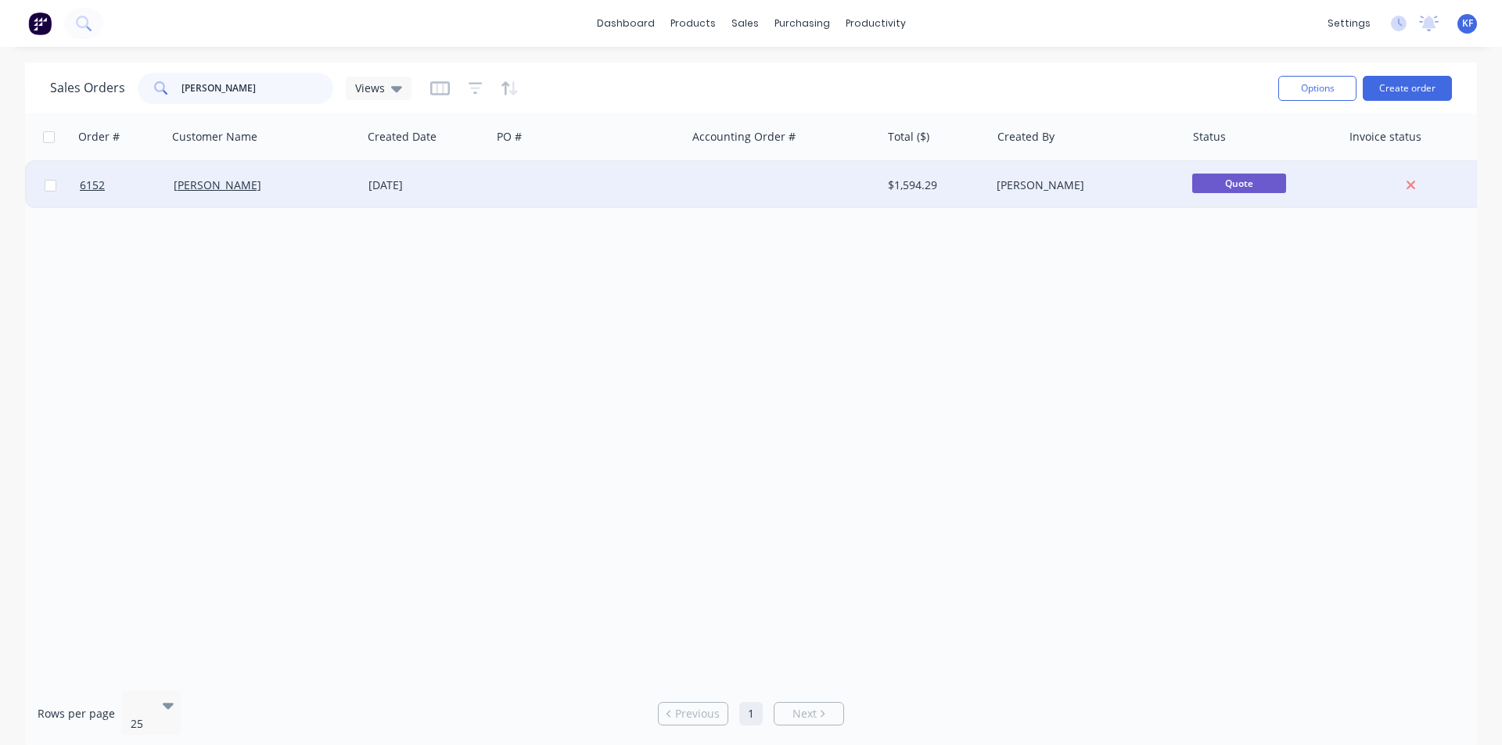
type input "[PERSON_NAME]"
click at [1072, 186] on div "[PERSON_NAME]" at bounding box center [1084, 186] width 174 height 16
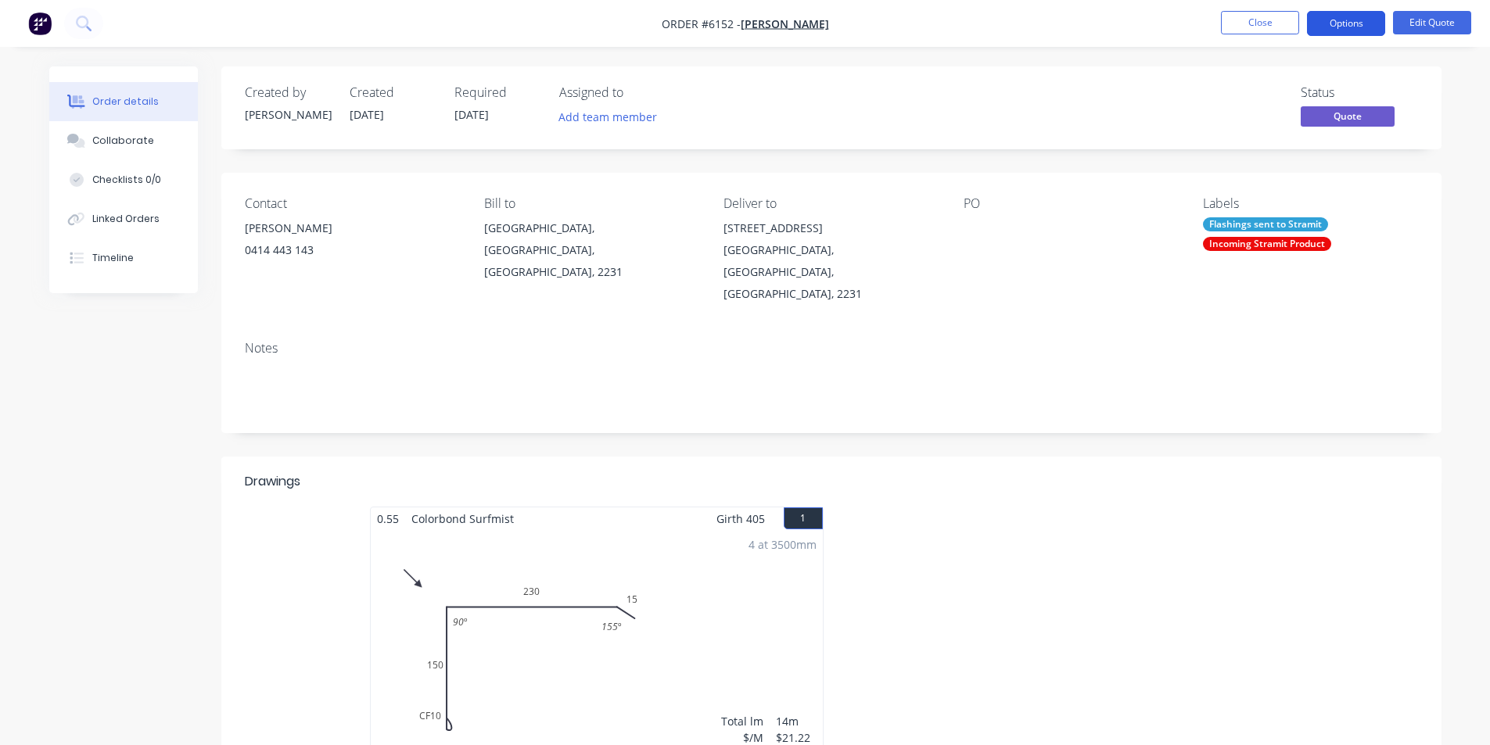
click at [1346, 33] on button "Options" at bounding box center [1346, 23] width 78 height 25
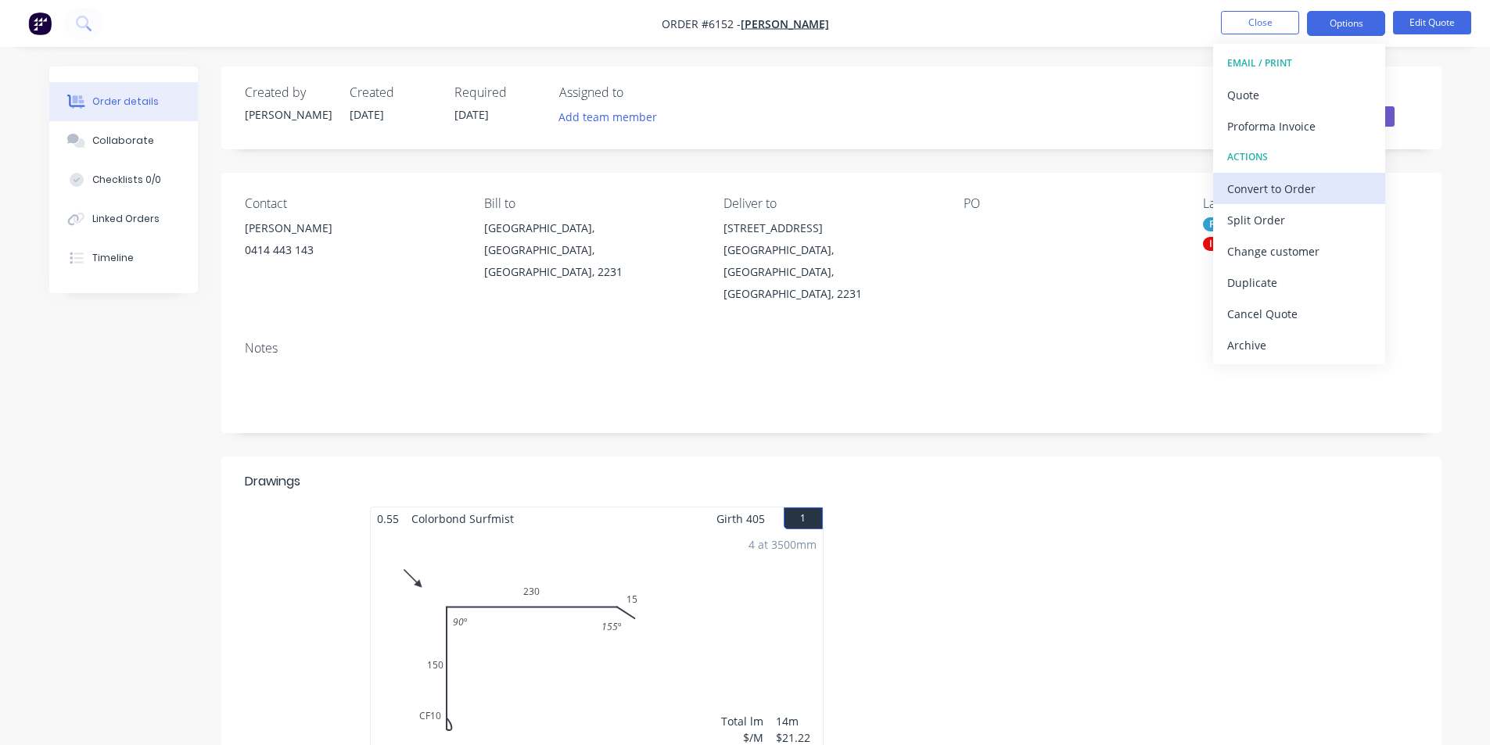
click at [1288, 183] on div "Convert to Order" at bounding box center [1299, 189] width 144 height 23
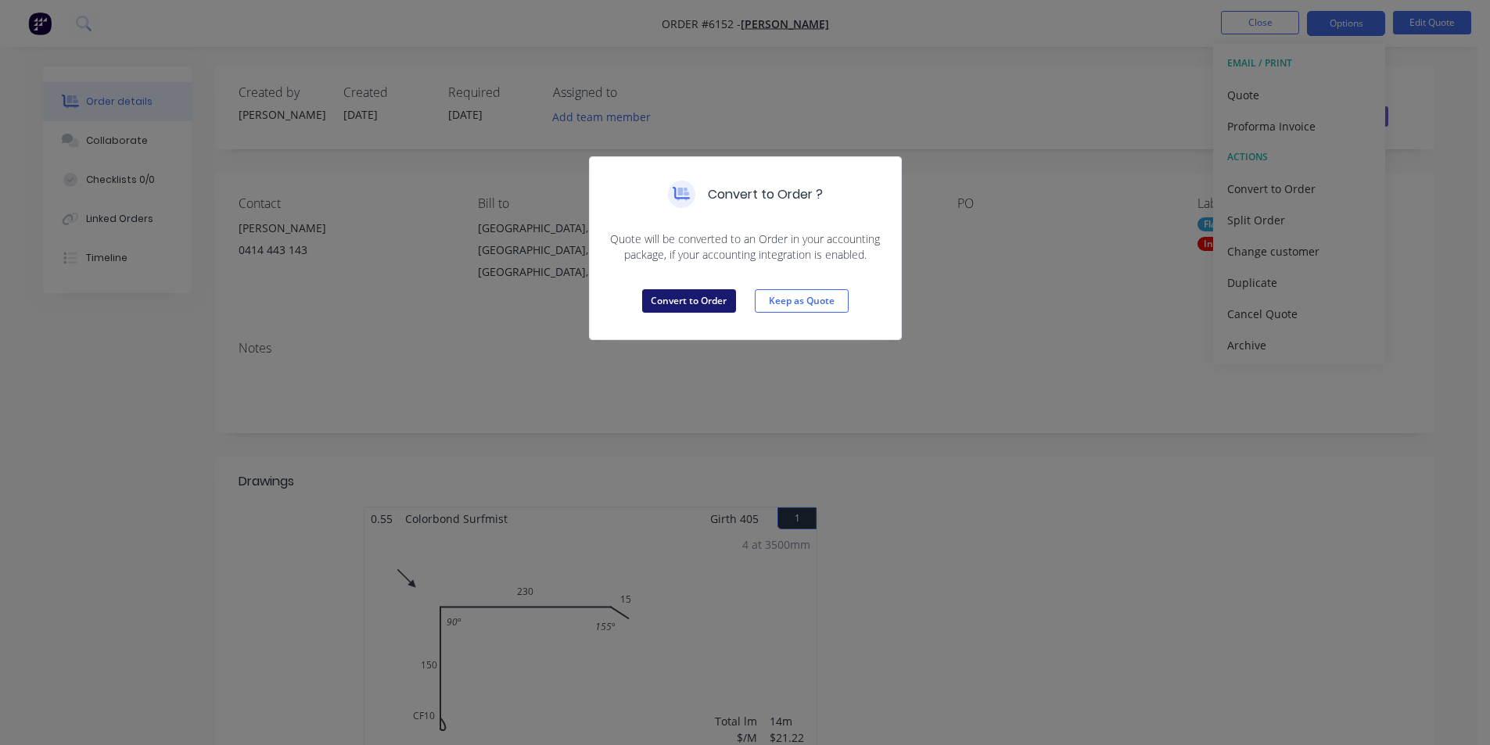
click at [678, 306] on button "Convert to Order" at bounding box center [689, 300] width 94 height 23
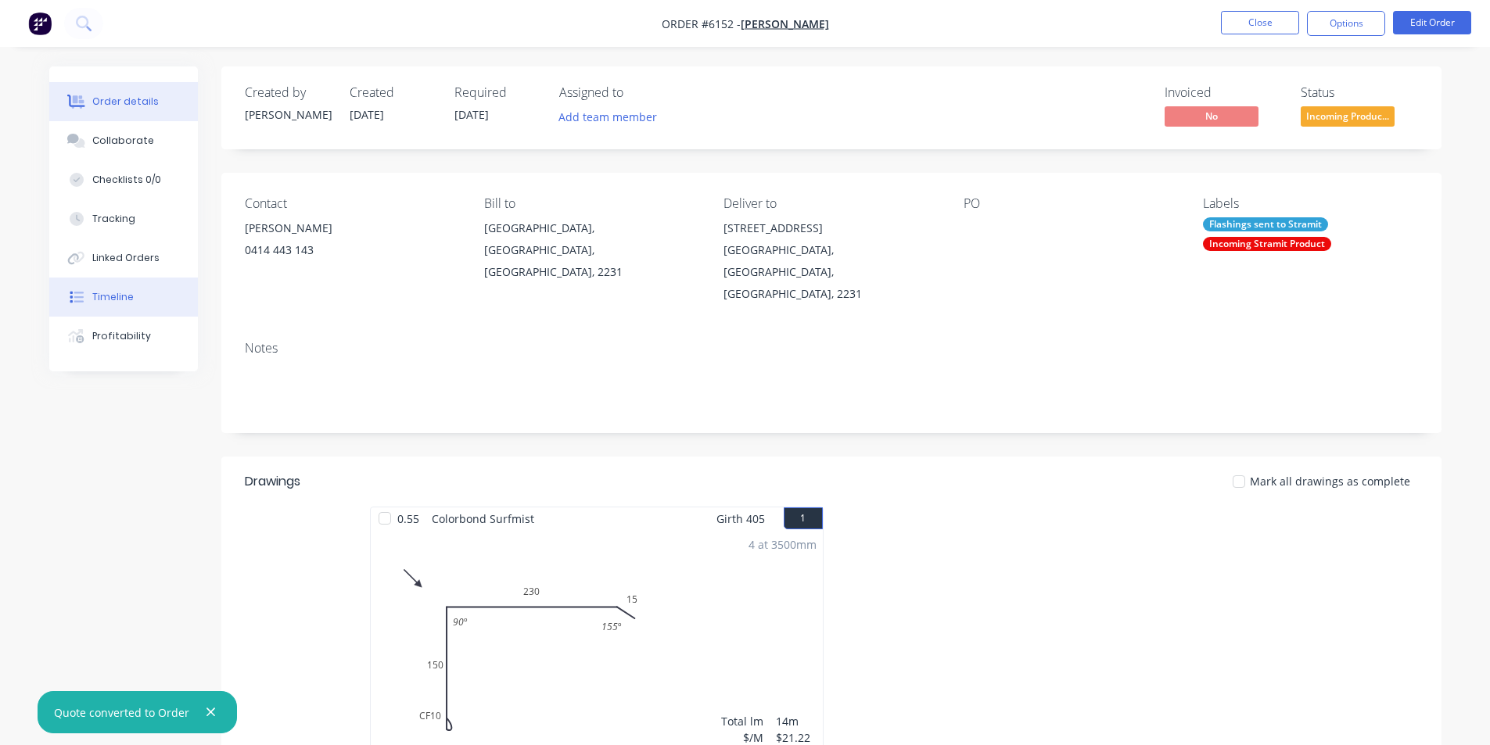
click at [121, 300] on div "Timeline" at bounding box center [112, 297] width 41 height 14
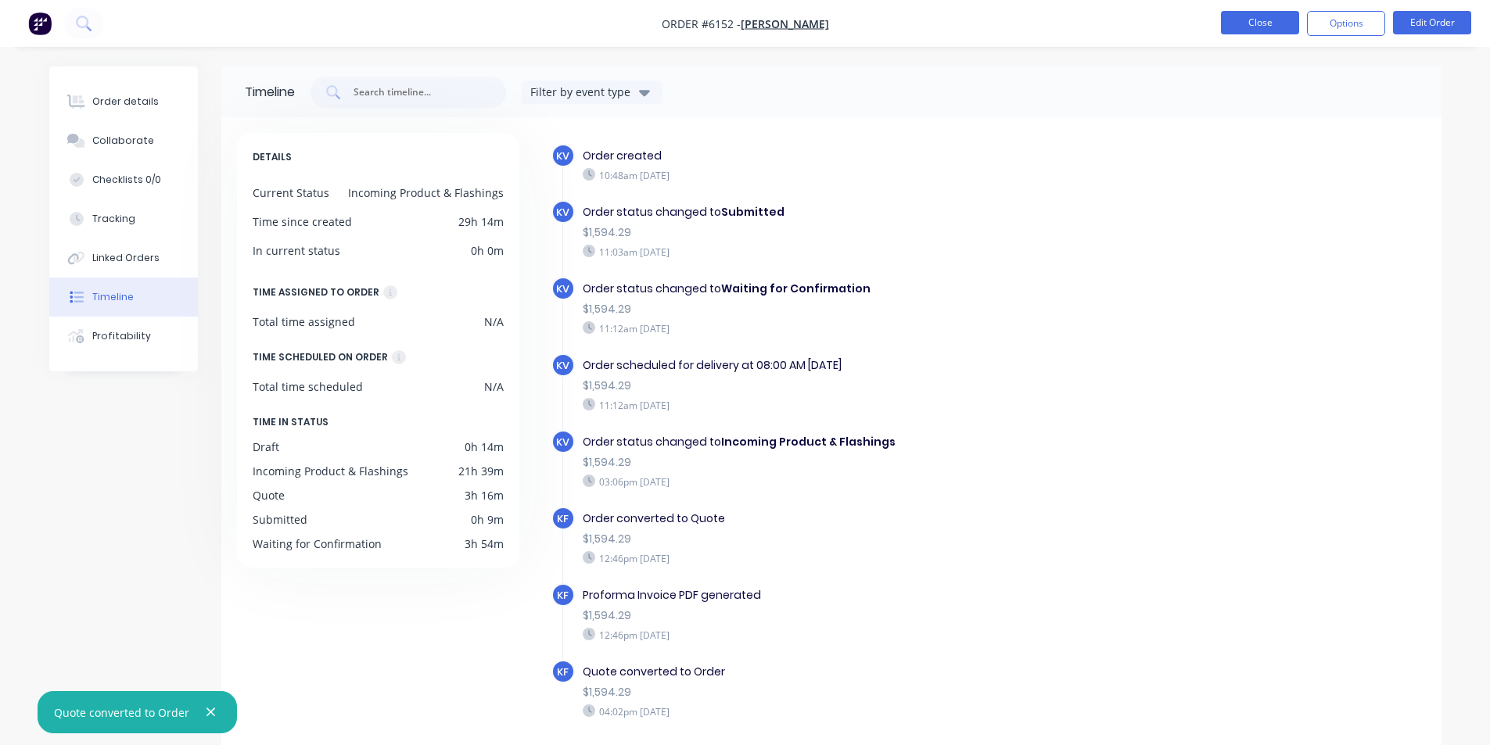
click at [1277, 25] on button "Close" at bounding box center [1260, 22] width 78 height 23
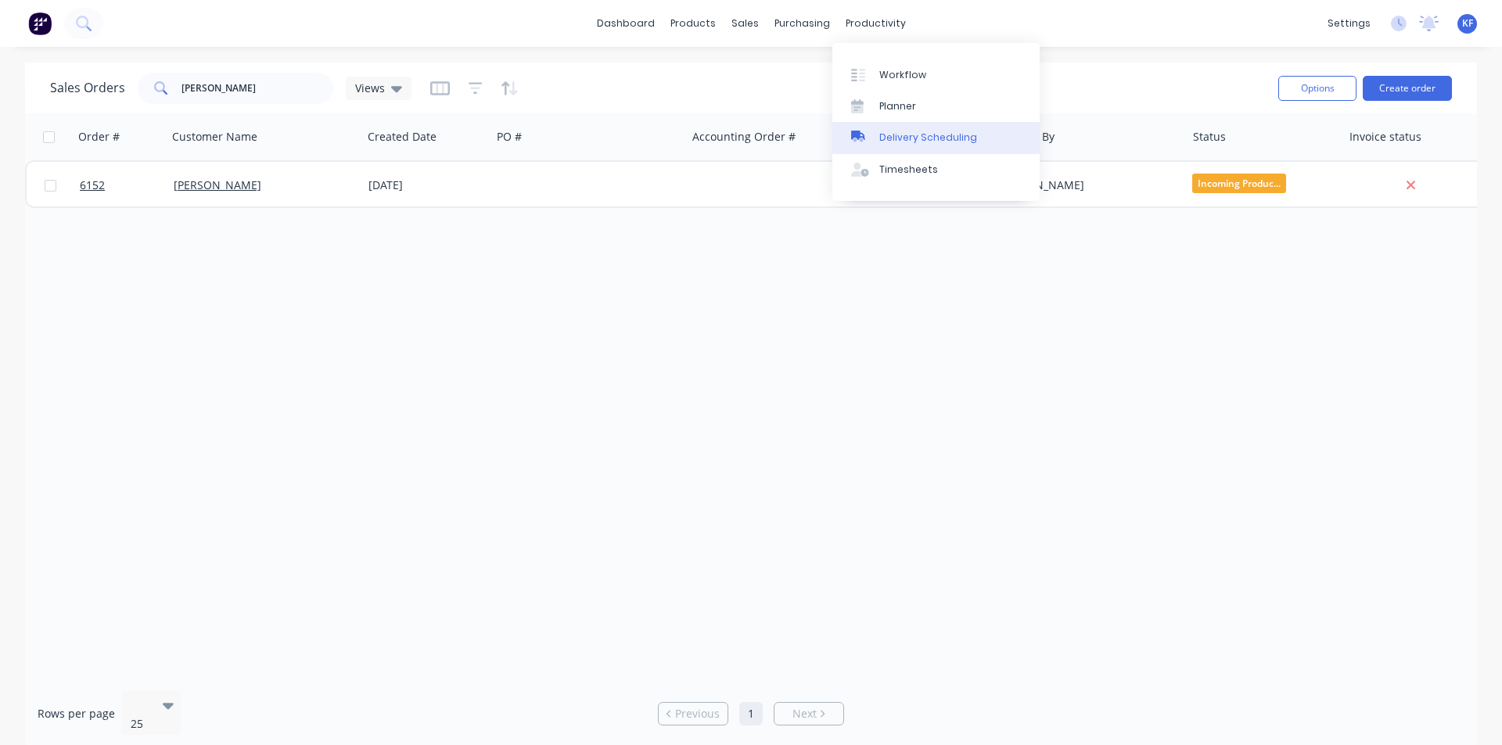
click at [931, 142] on div "Delivery Scheduling" at bounding box center [928, 138] width 98 height 14
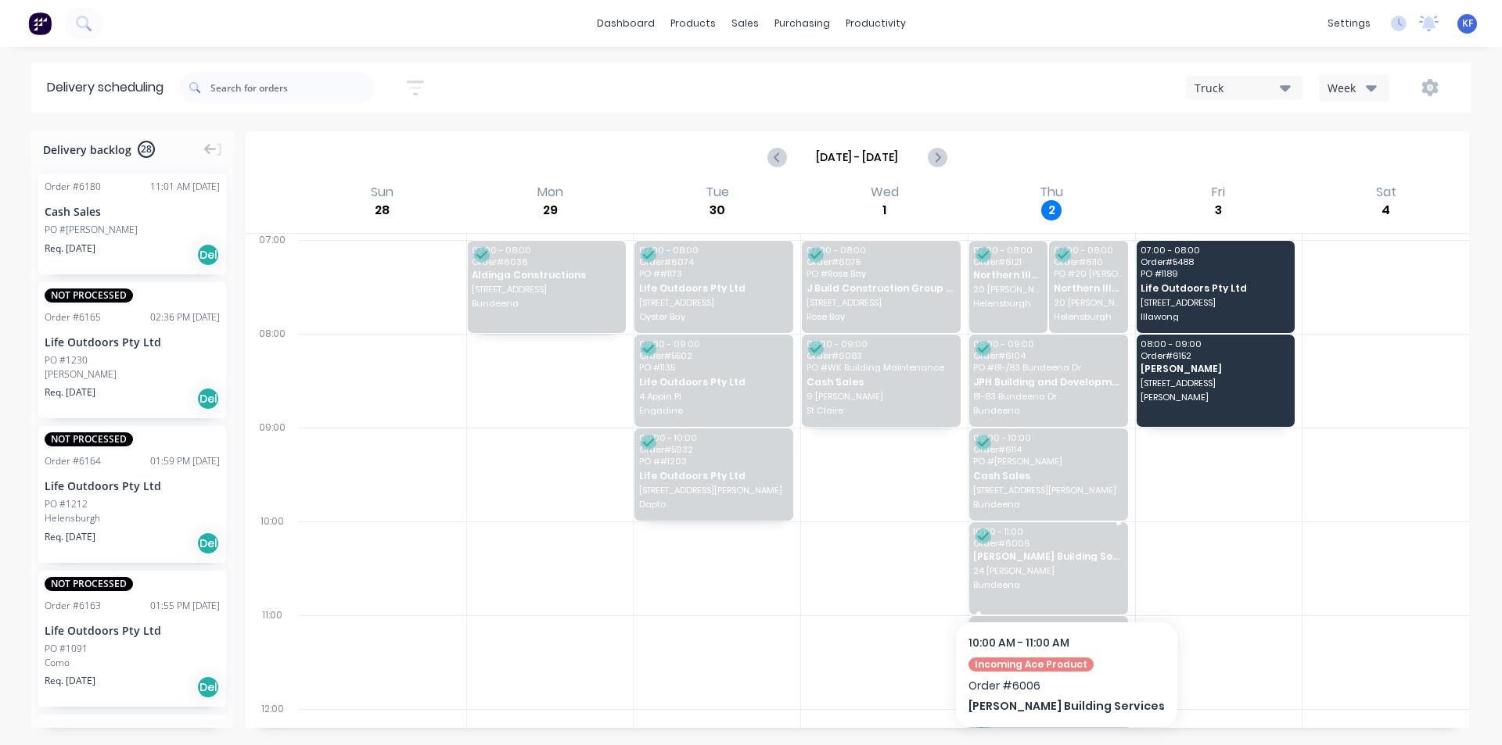
click at [1055, 577] on div "10:00 - 11:00 Order # 6006 Ben Reid Building Services 24 Simpson Rd Bundeena" at bounding box center [1048, 569] width 159 height 92
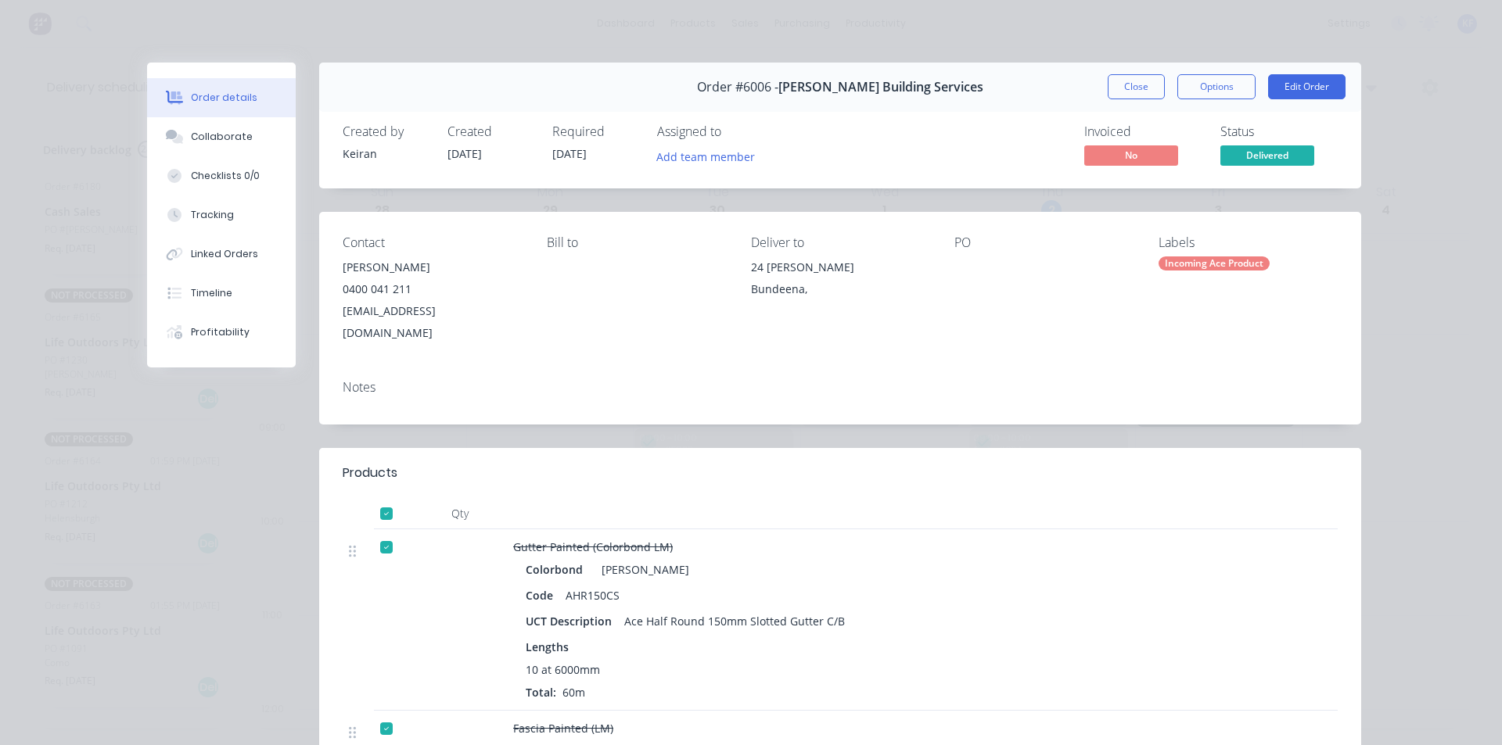
click at [1129, 90] on button "Close" at bounding box center [1136, 86] width 57 height 25
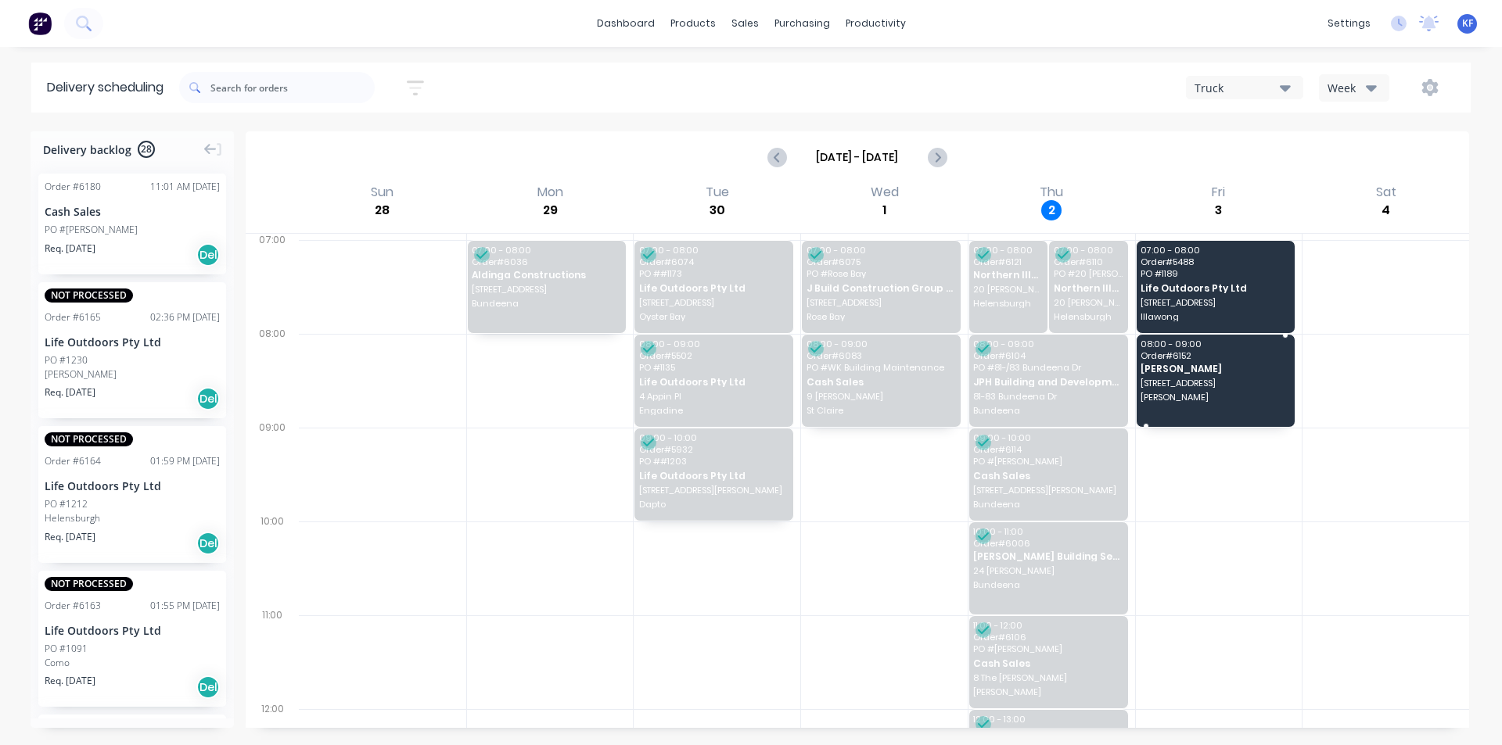
click at [1211, 401] on span "Kurnell" at bounding box center [1214, 397] width 149 height 9
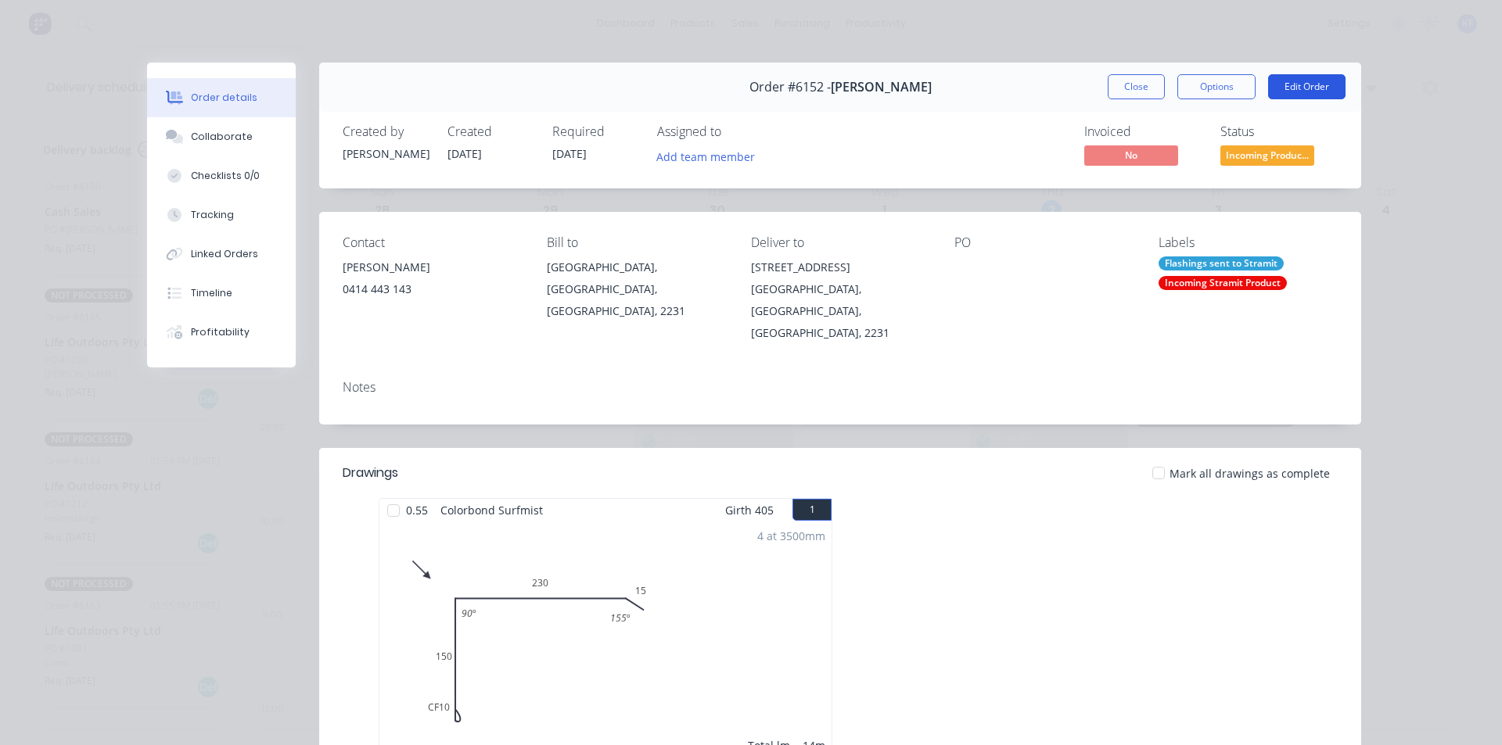
click at [1293, 95] on button "Edit Order" at bounding box center [1306, 86] width 77 height 25
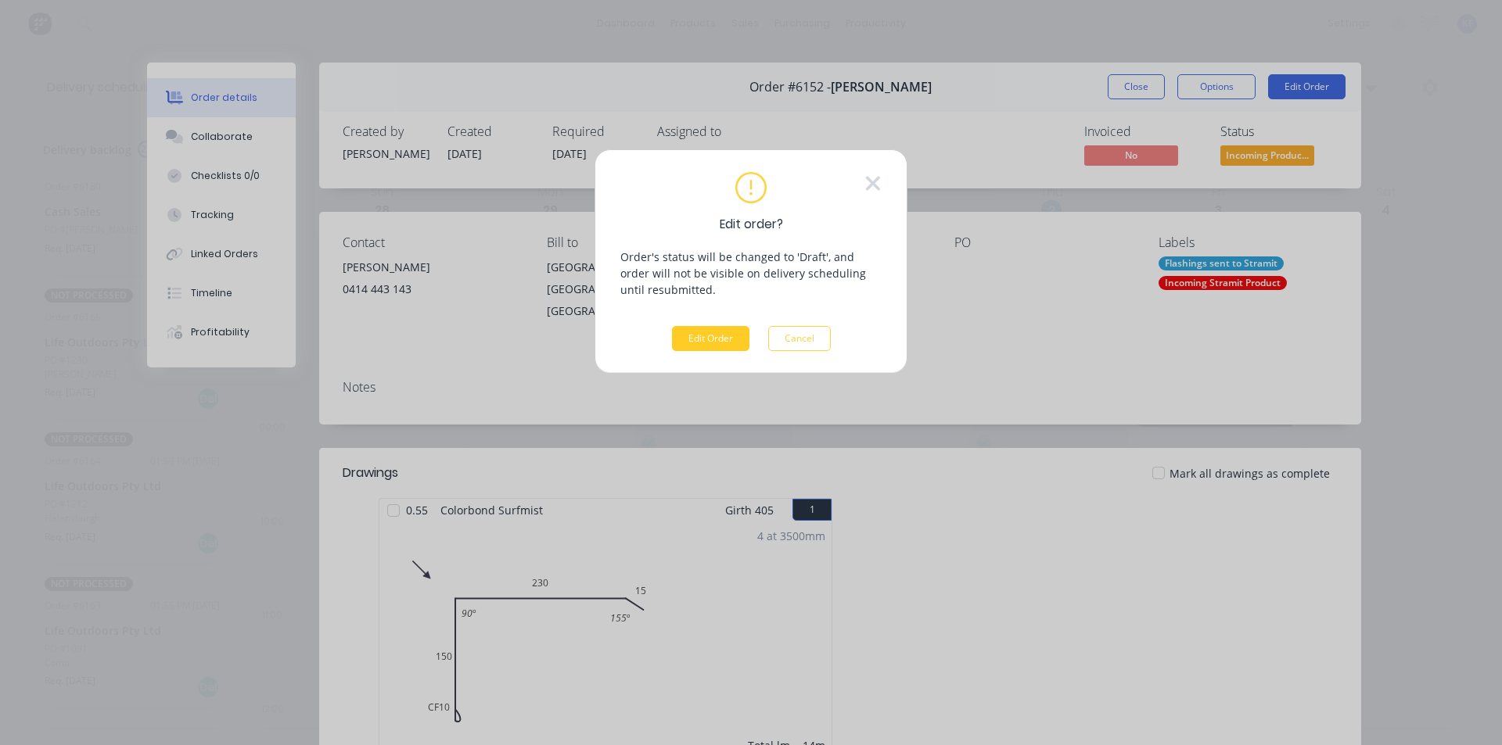
click at [727, 338] on button "Edit Order" at bounding box center [710, 338] width 77 height 25
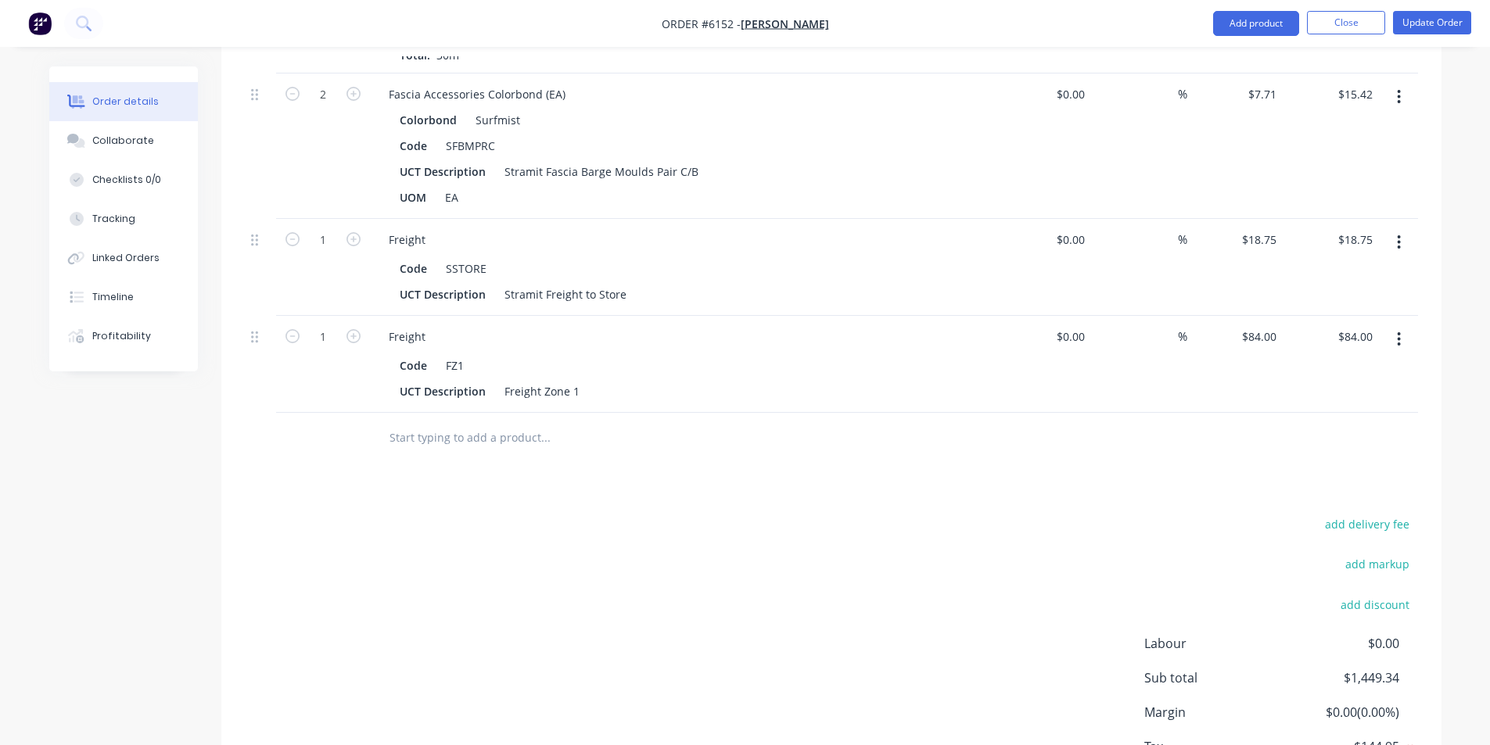
scroll to position [2190, 0]
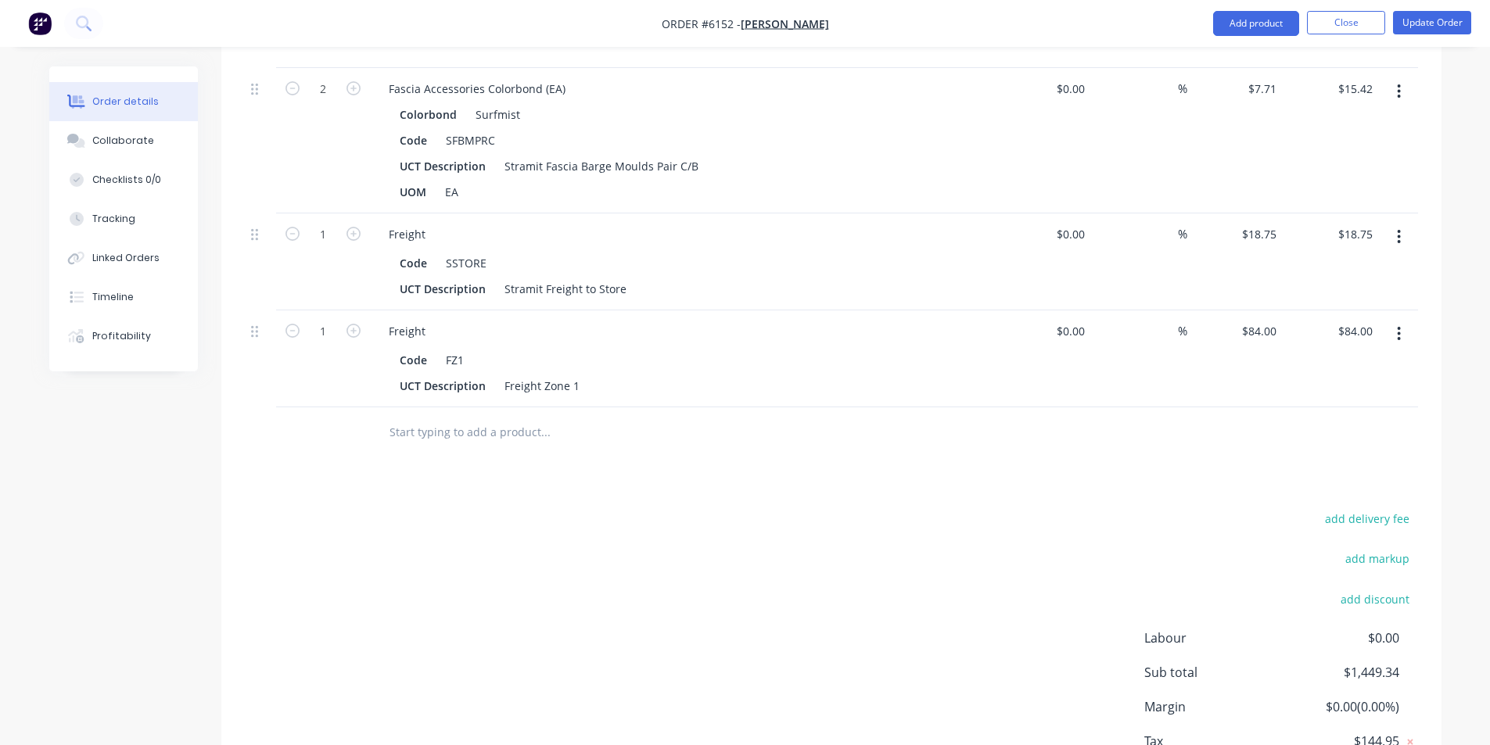
click at [1396, 320] on button "button" at bounding box center [1399, 334] width 37 height 28
click at [1330, 458] on div "Delete" at bounding box center [1344, 469] width 120 height 23
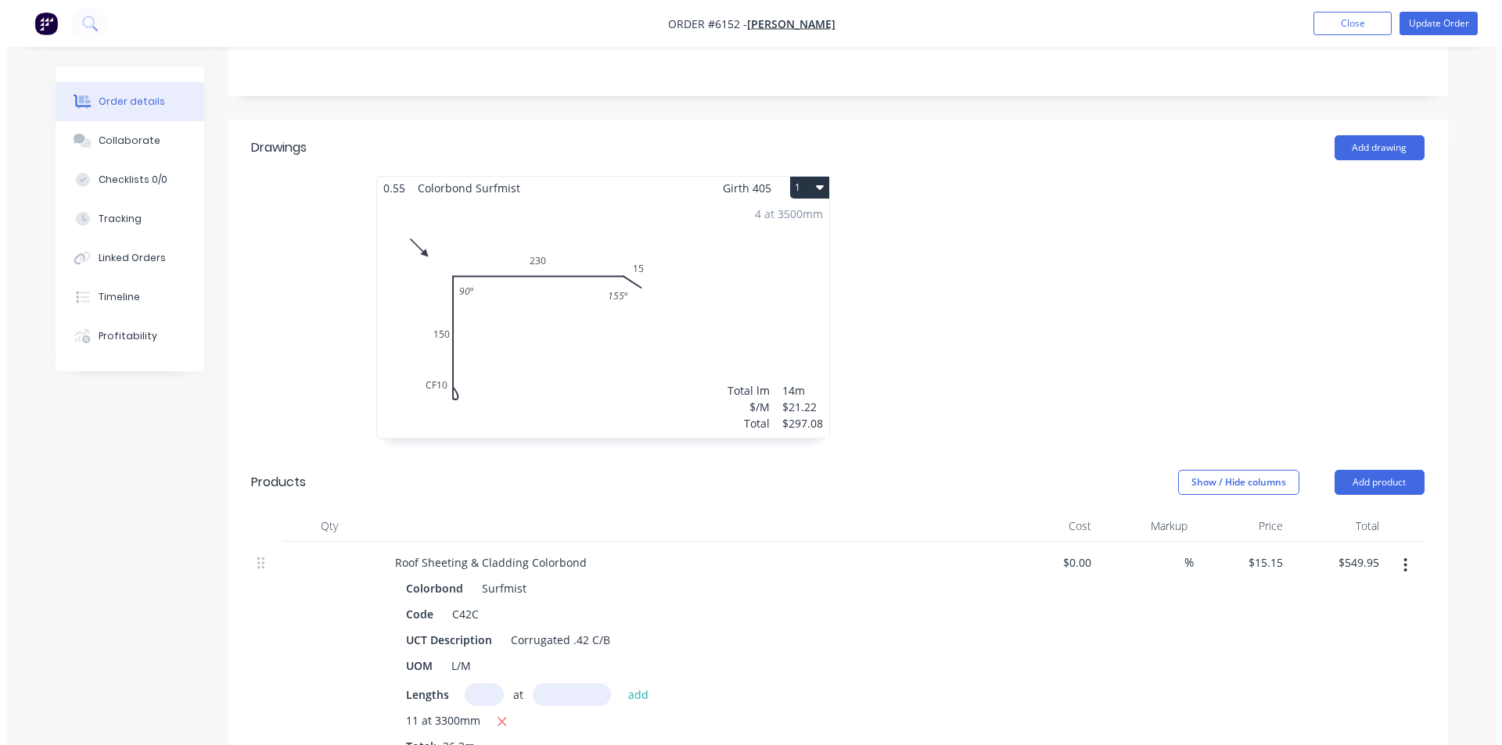
scroll to position [0, 0]
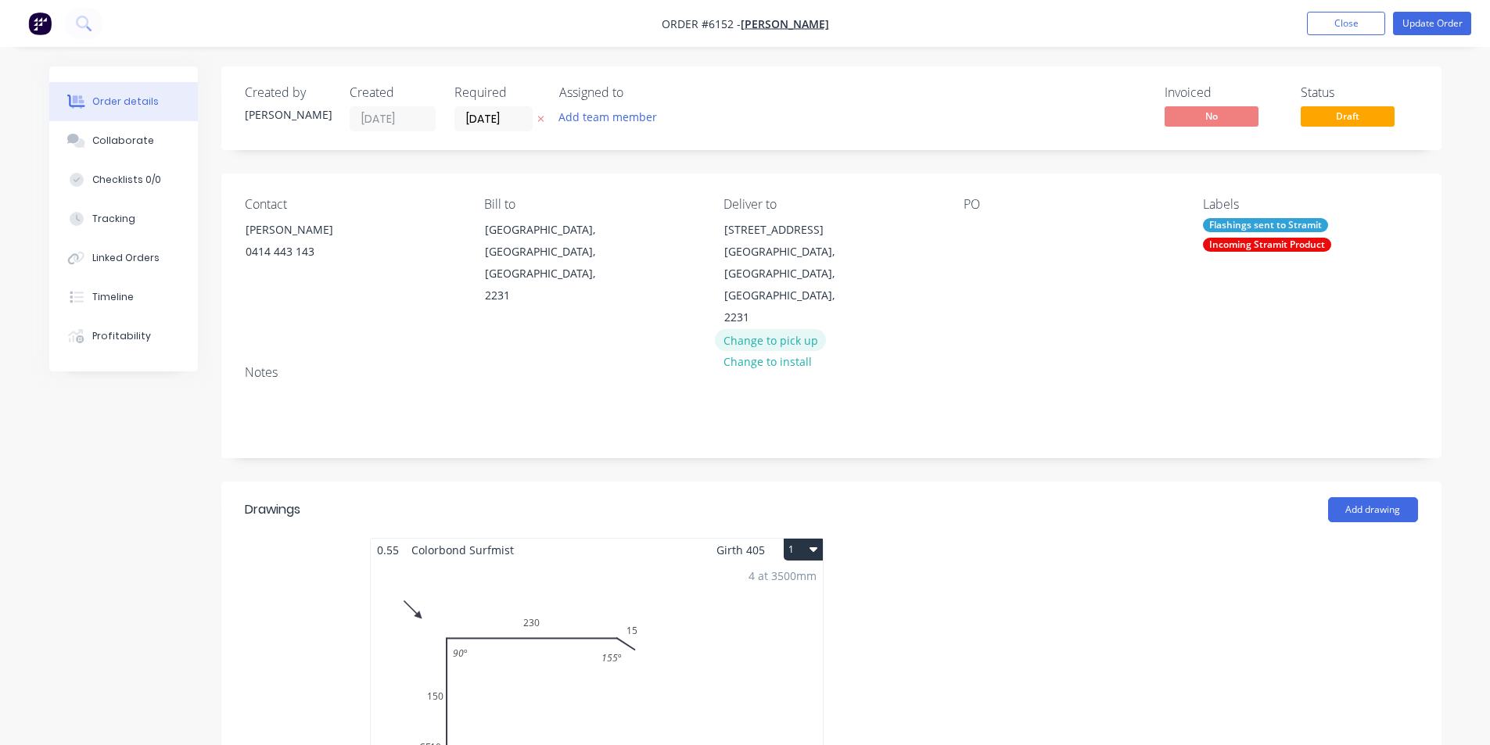
click at [814, 329] on button "Change to pick up" at bounding box center [770, 339] width 111 height 21
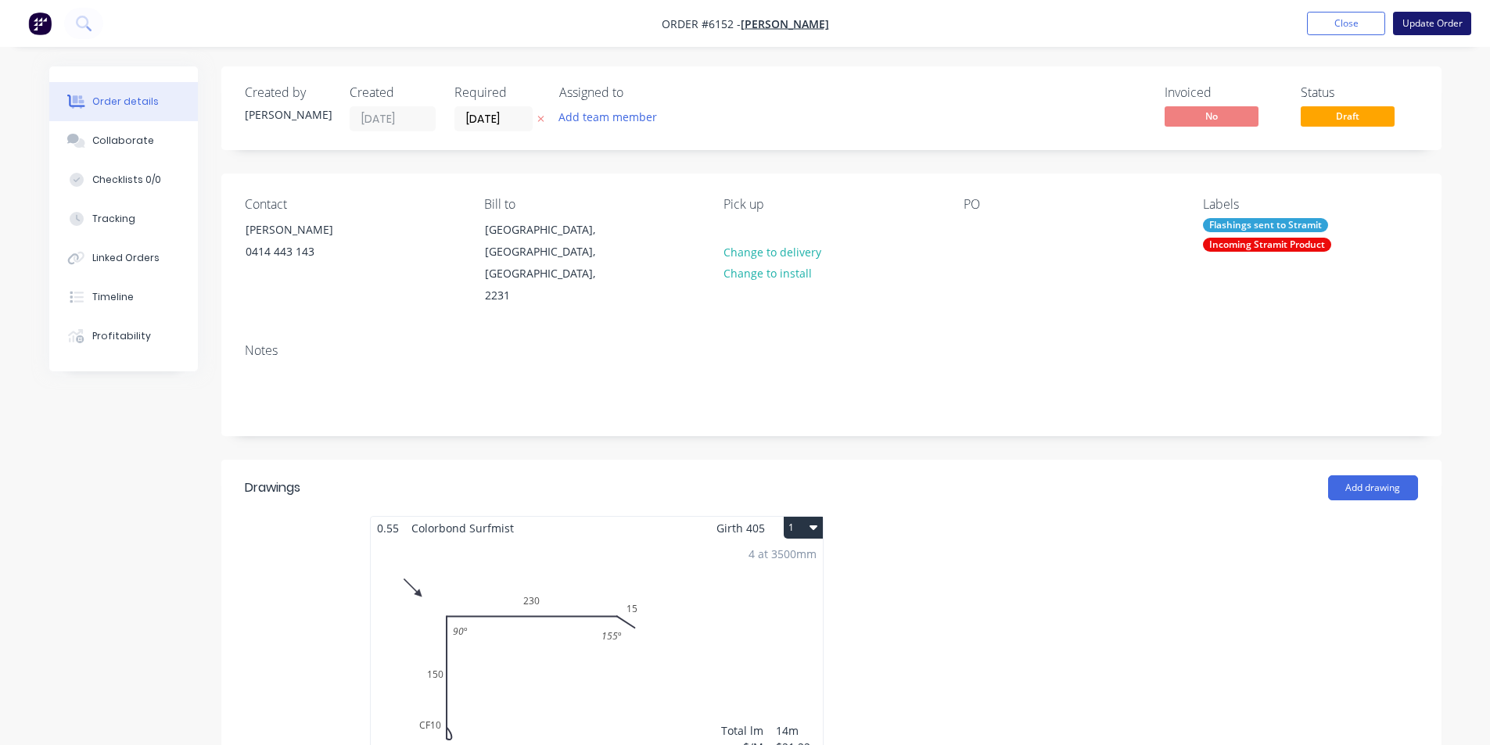
click at [1418, 30] on button "Update Order" at bounding box center [1432, 23] width 78 height 23
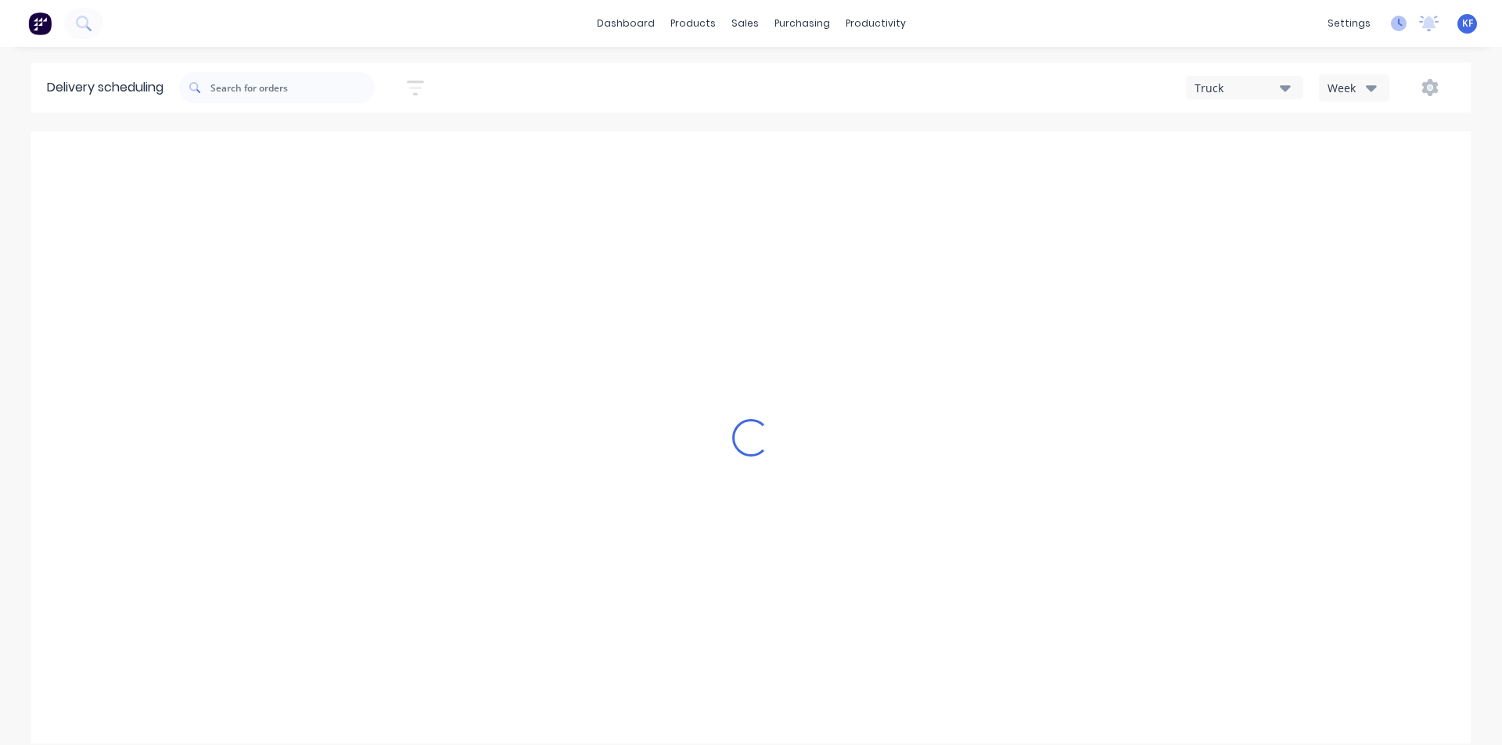
type input "Sep 28 - Oct 4"
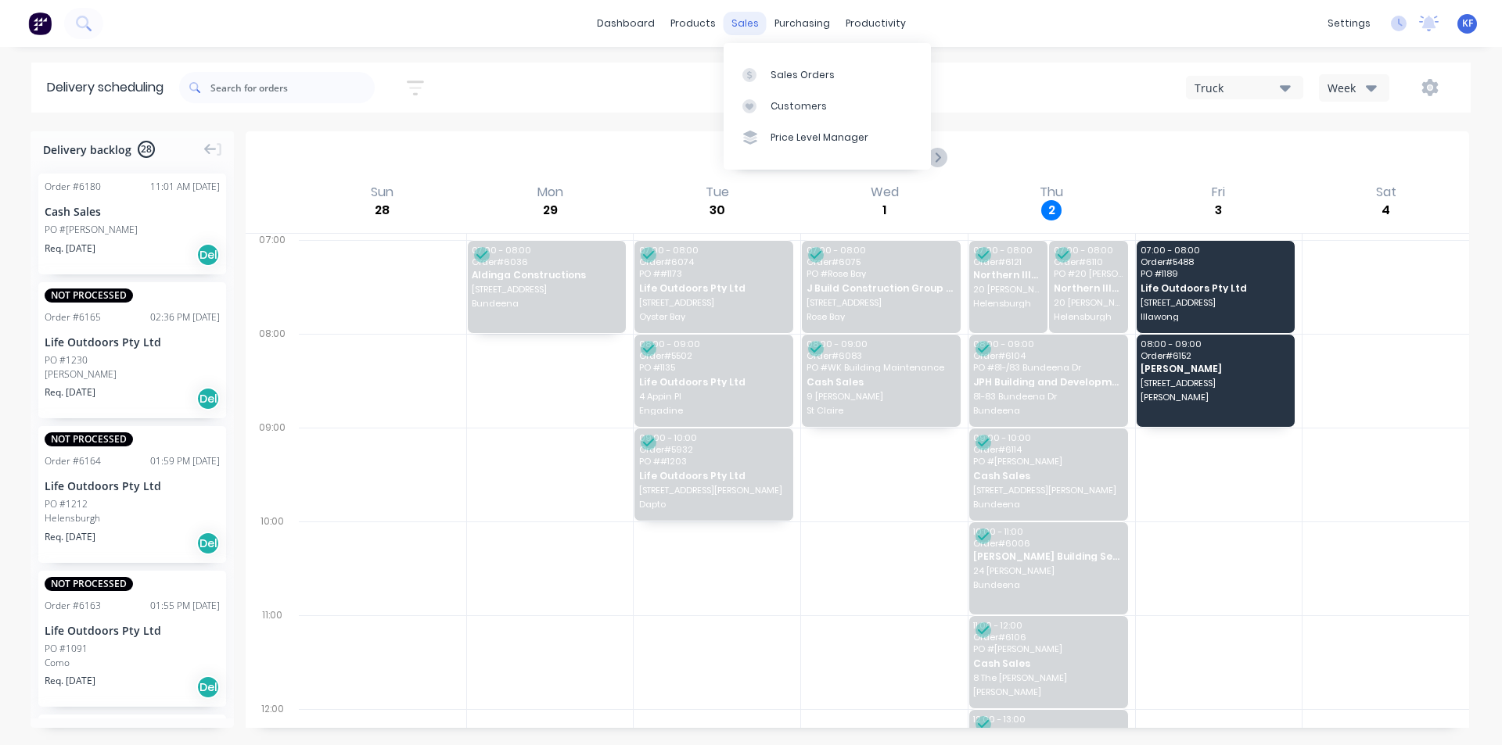
click at [740, 26] on div "sales" at bounding box center [745, 23] width 43 height 23
click at [775, 89] on link "Sales Orders" at bounding box center [827, 74] width 207 height 31
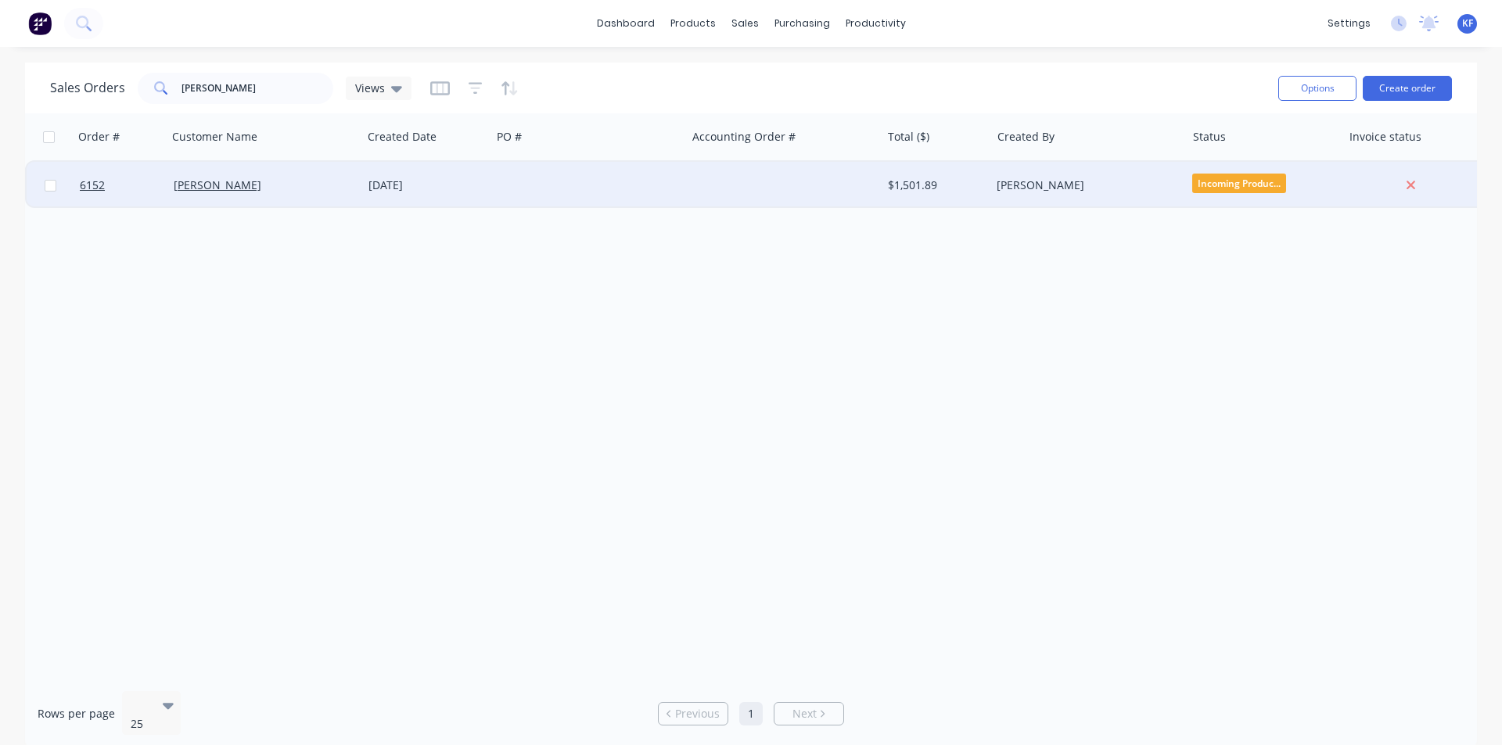
click at [596, 167] on div at bounding box center [588, 185] width 195 height 47
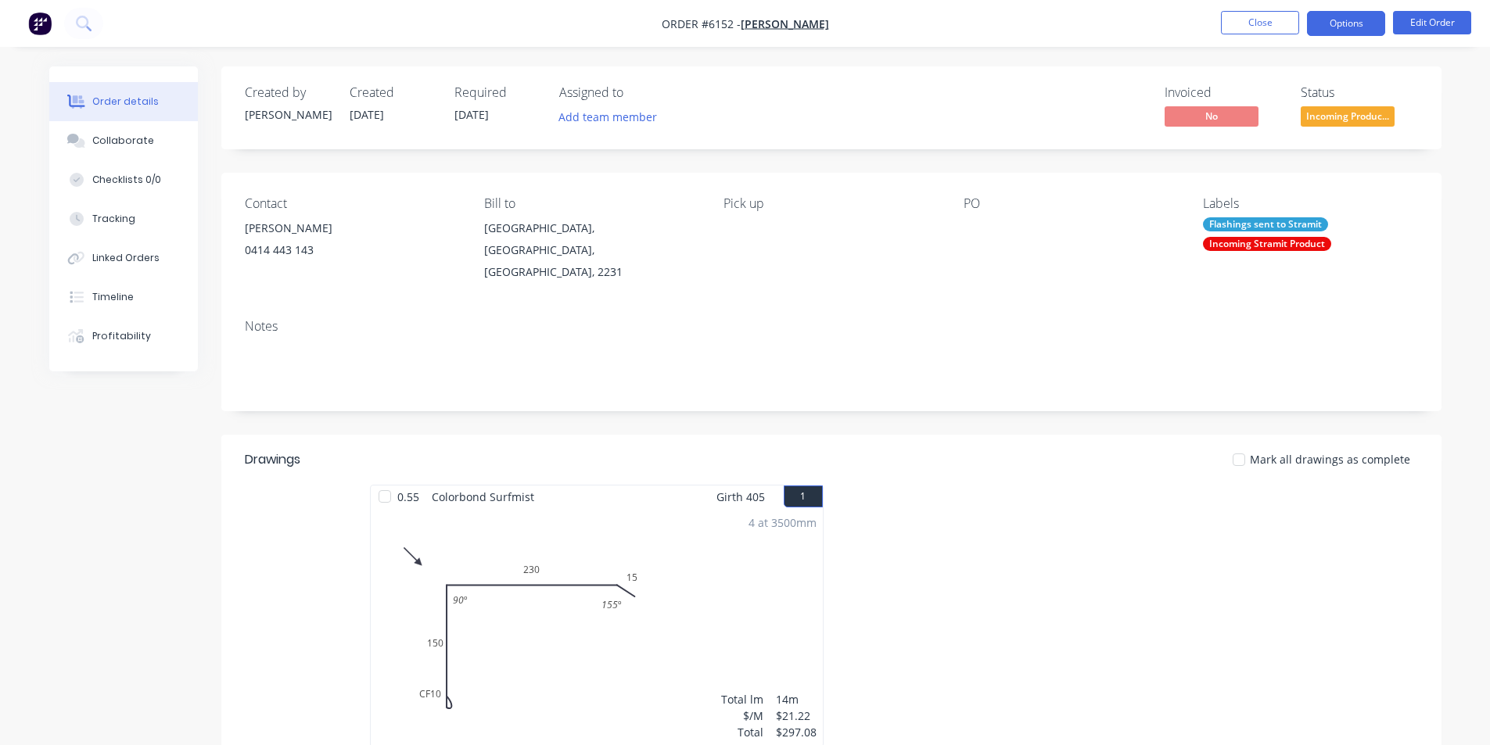
click at [1363, 17] on button "Options" at bounding box center [1346, 23] width 78 height 25
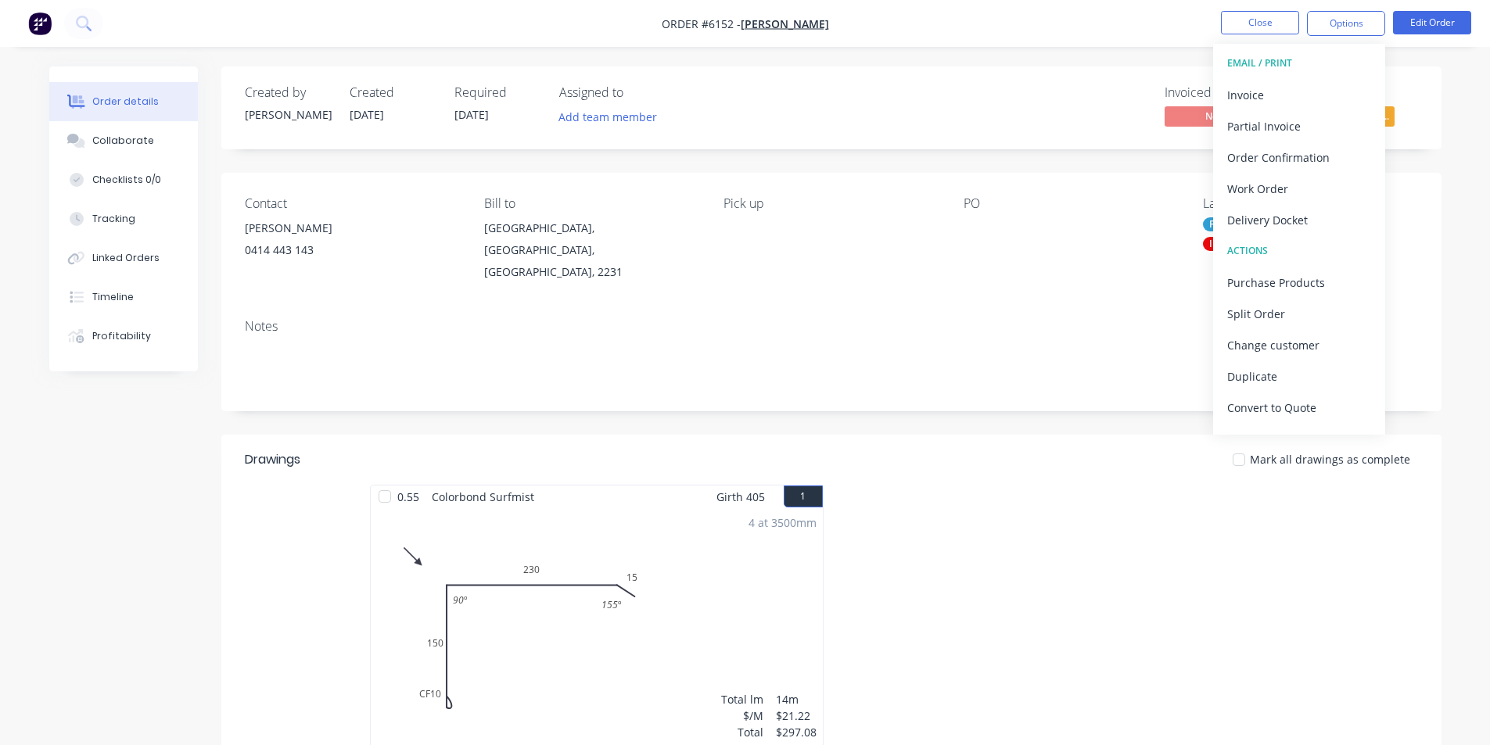
click at [1093, 75] on div "Created by Kristy Created 02/10/25 Required 03/10/25 Assigned to Add team membe…" at bounding box center [831, 107] width 1220 height 83
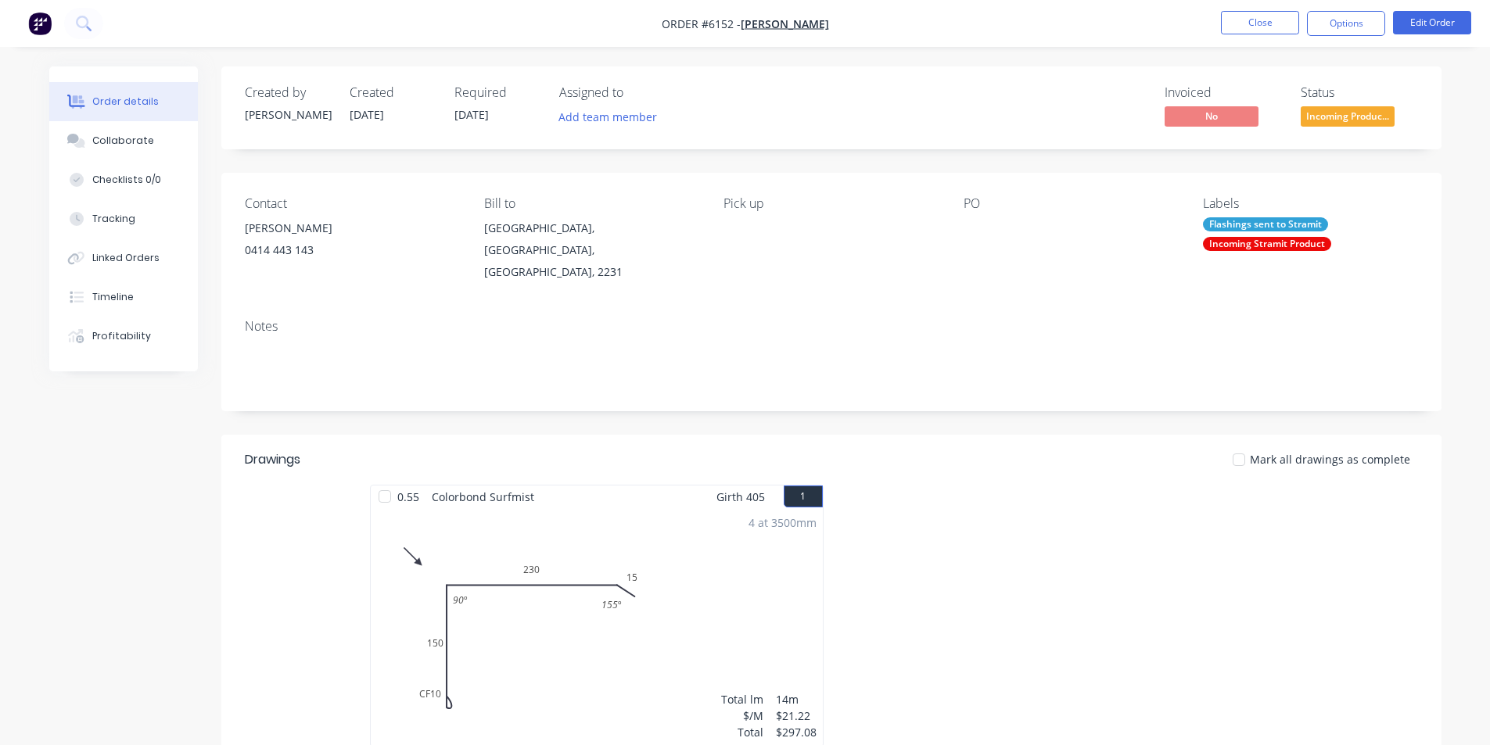
click at [1349, 41] on nav "Order #6152 - Leroy Close Options Edit Order" at bounding box center [745, 23] width 1490 height 47
click at [1350, 31] on button "Options" at bounding box center [1346, 23] width 78 height 25
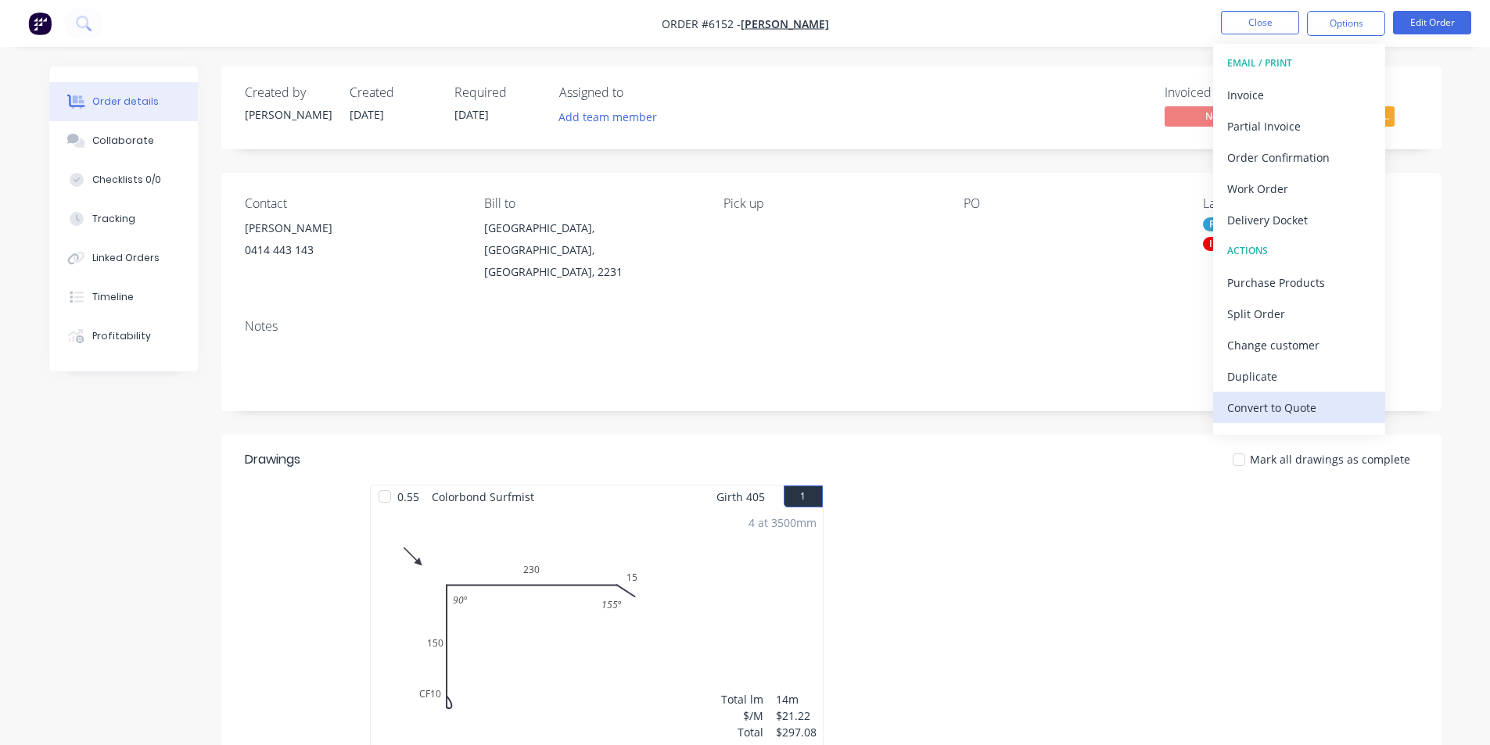
click at [1294, 405] on div "Convert to Quote" at bounding box center [1299, 408] width 144 height 23
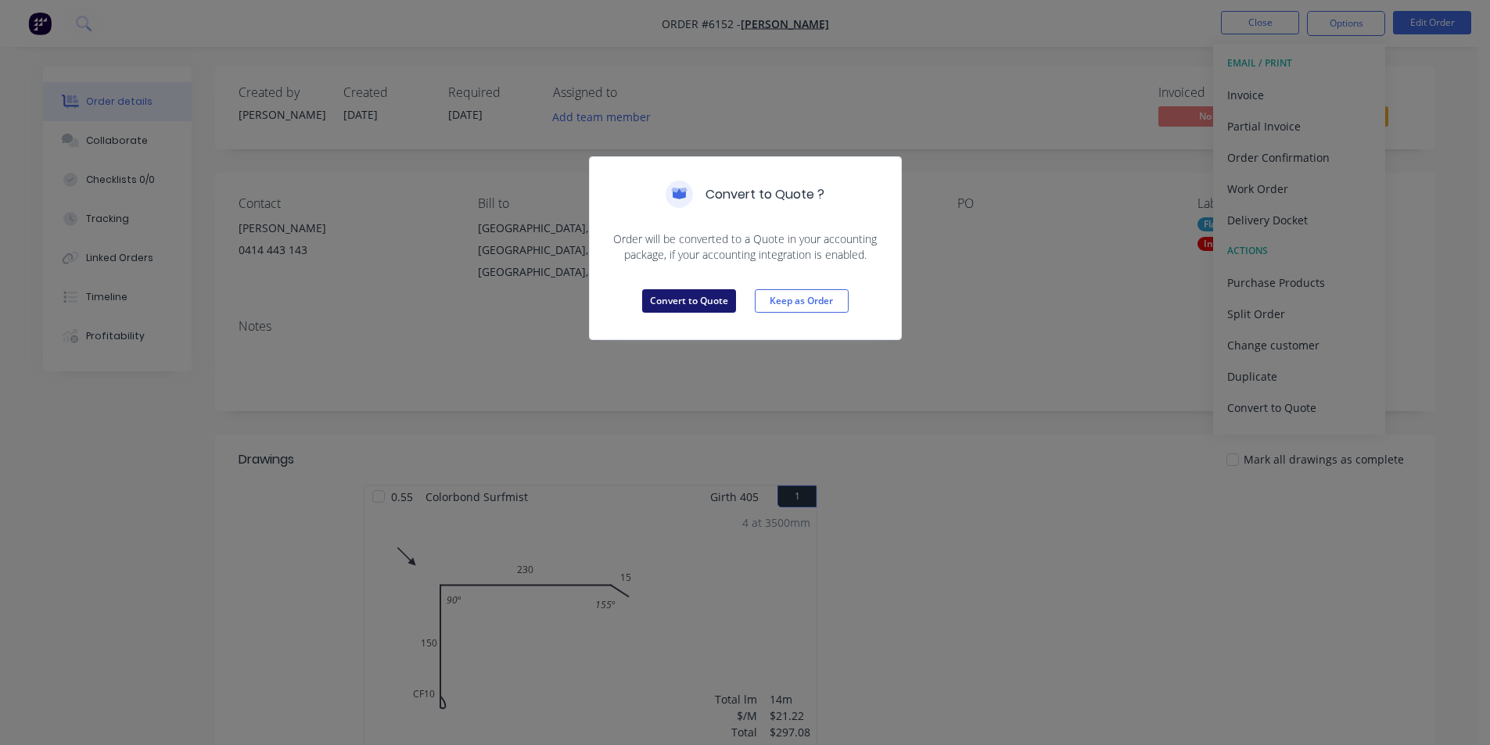
click at [684, 308] on button "Convert to Quote" at bounding box center [689, 300] width 94 height 23
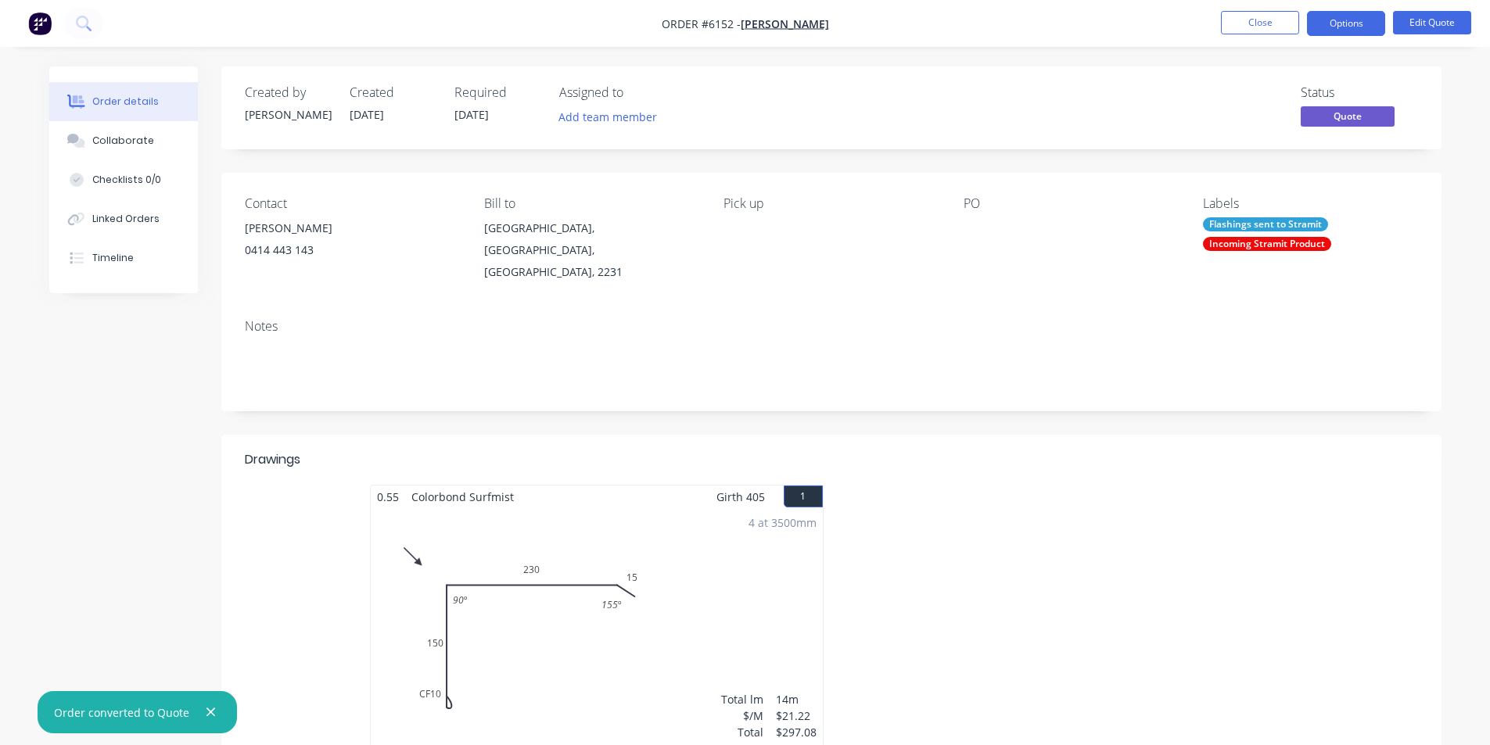
click at [1259, 7] on nav "Order #6152 - Leroy Close Options Edit Quote" at bounding box center [745, 23] width 1490 height 47
click at [1269, 23] on button "Close" at bounding box center [1260, 22] width 78 height 23
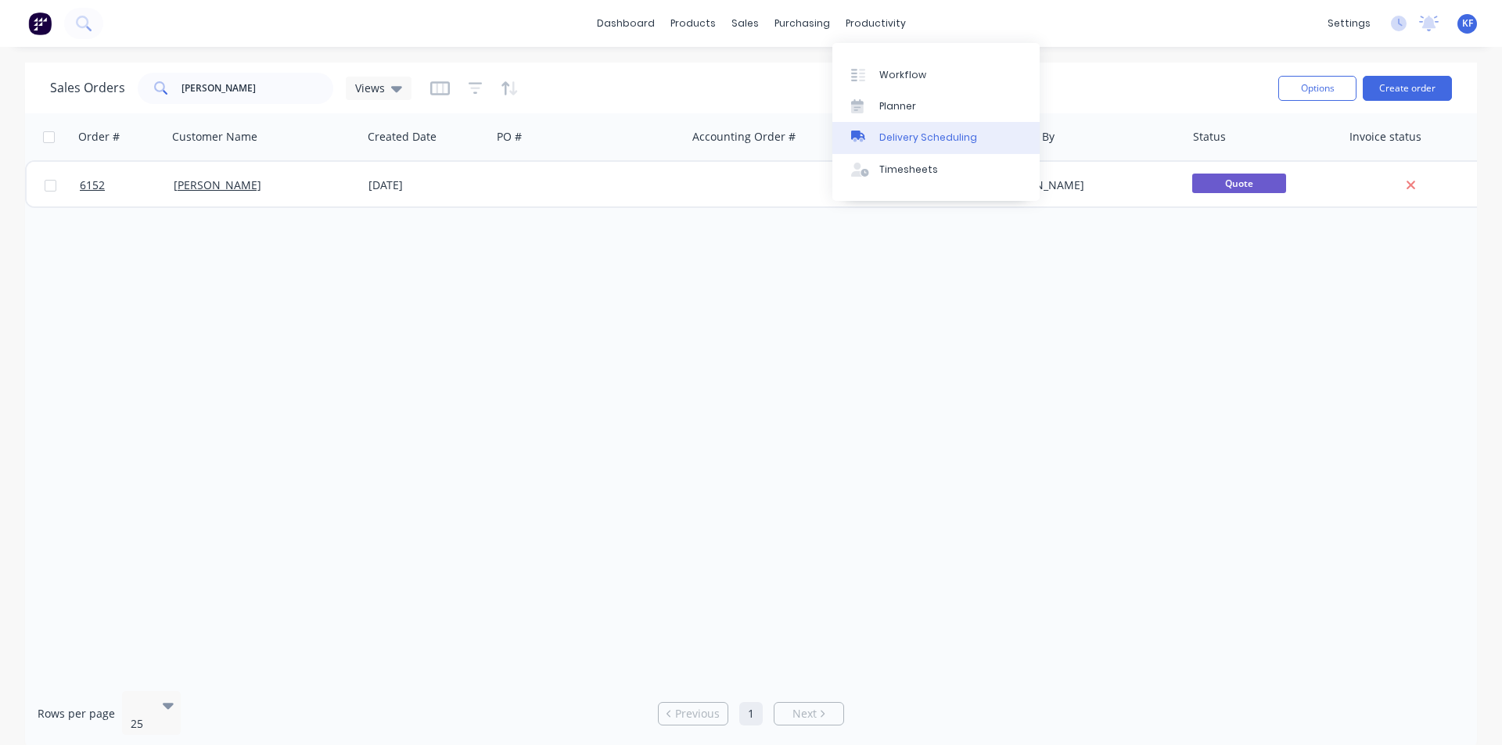
click at [931, 137] on div "Delivery Scheduling" at bounding box center [928, 138] width 98 height 14
